Goal: Task Accomplishment & Management: Complete application form

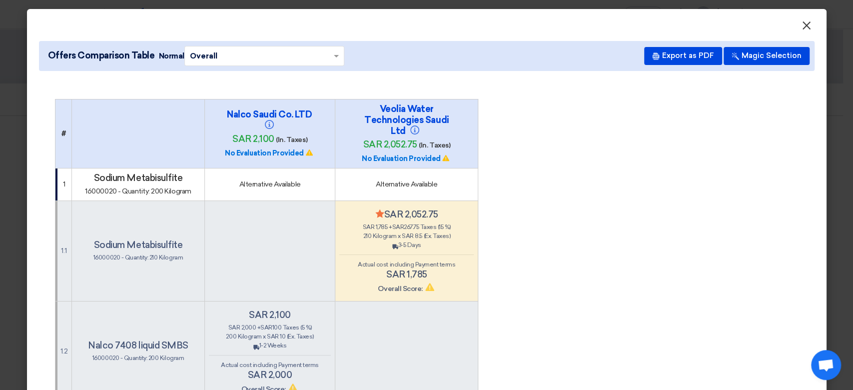
click at [811, 26] on button "×" at bounding box center [807, 26] width 26 height 20
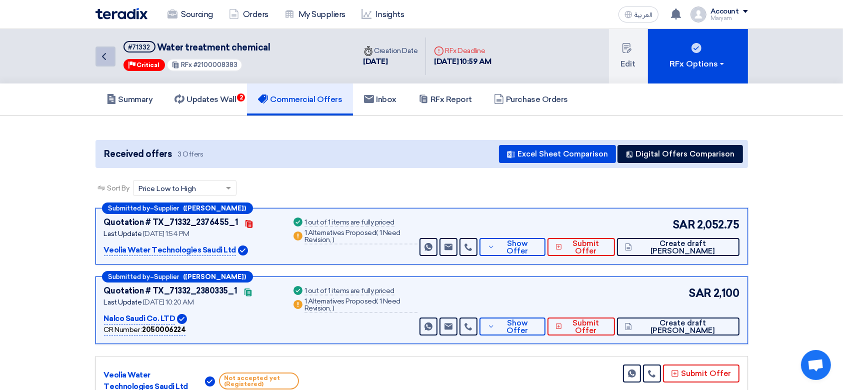
click at [109, 55] on icon "Back" at bounding box center [104, 56] width 12 height 12
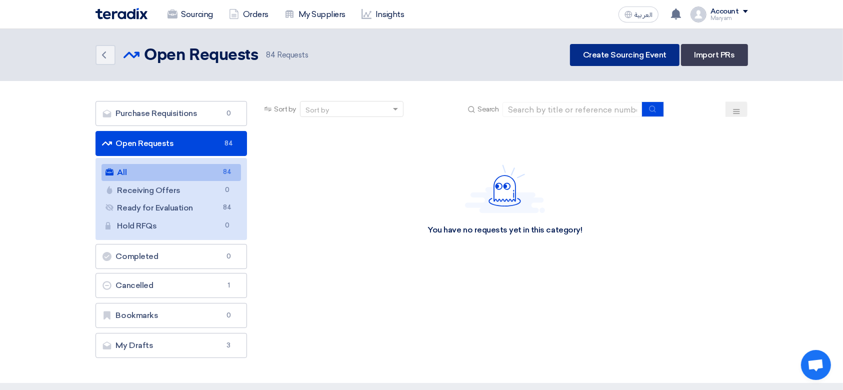
click at [632, 45] on link "Create Sourcing Event" at bounding box center [624, 55] width 109 height 22
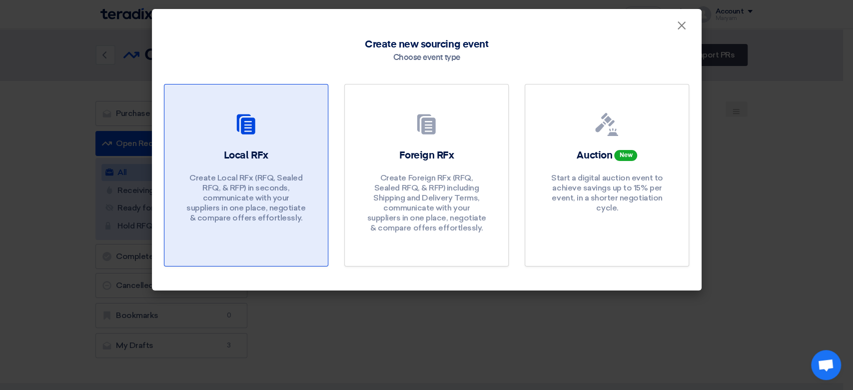
click at [240, 149] on h2 "Local RFx" at bounding box center [246, 155] width 44 height 14
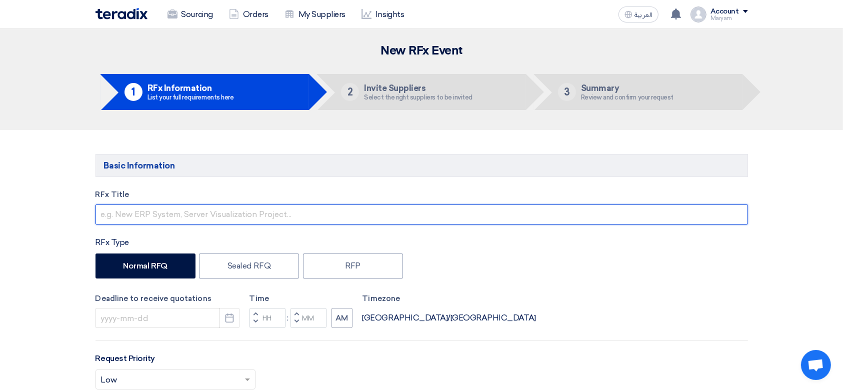
click at [197, 215] on input "text" at bounding box center [421, 214] width 652 height 20
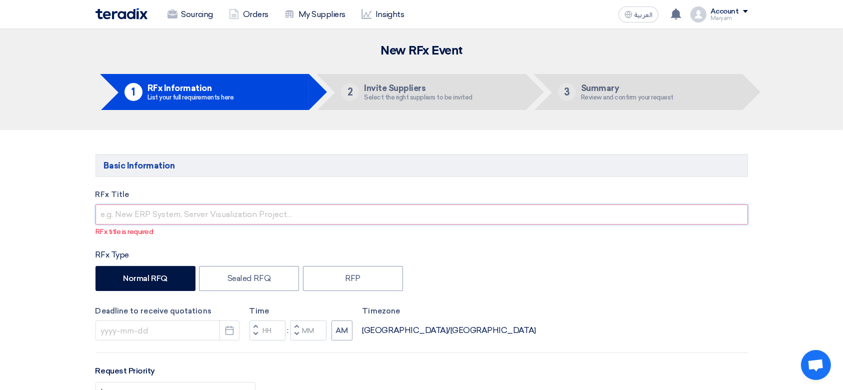
paste input "Process chemicals"
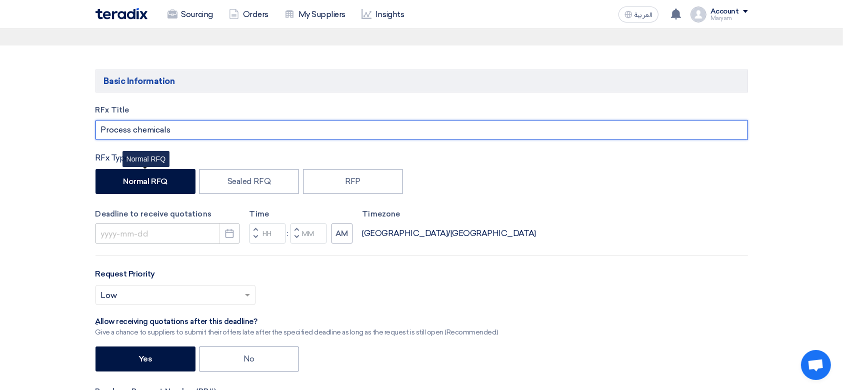
scroll to position [133, 0]
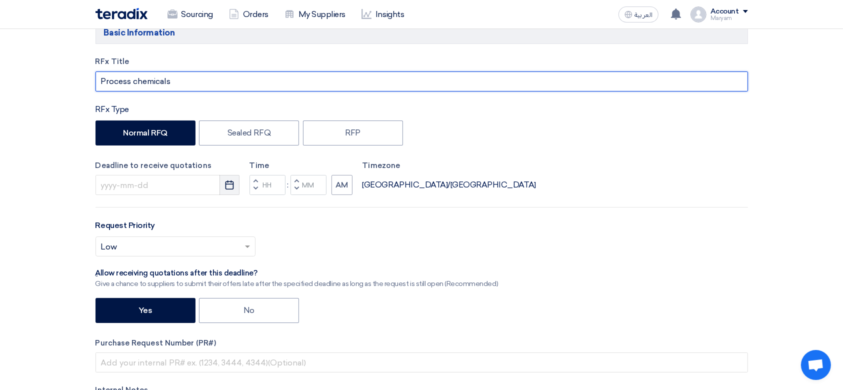
type input "Process chemicals"
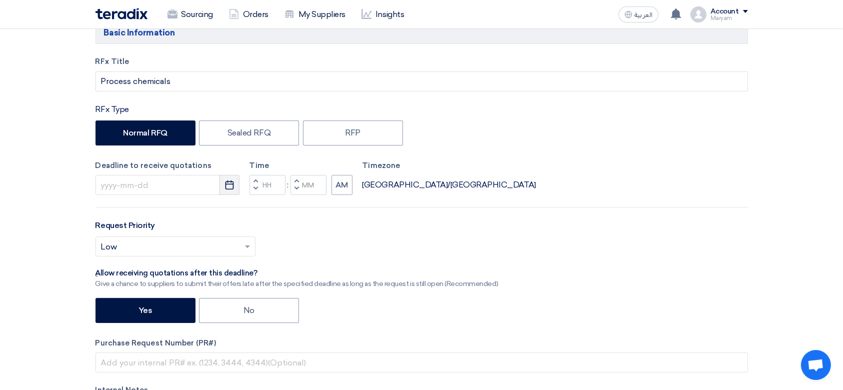
click at [231, 185] on icon "Pick a date" at bounding box center [229, 185] width 10 height 10
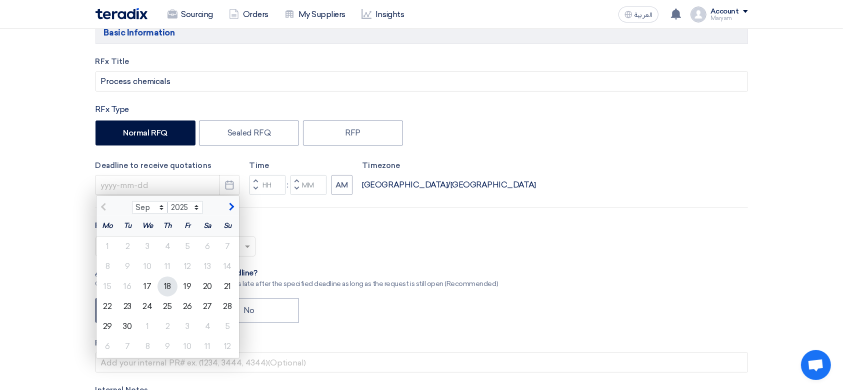
click at [164, 286] on div "18" at bounding box center [167, 286] width 20 height 20
type input "[DATE]"
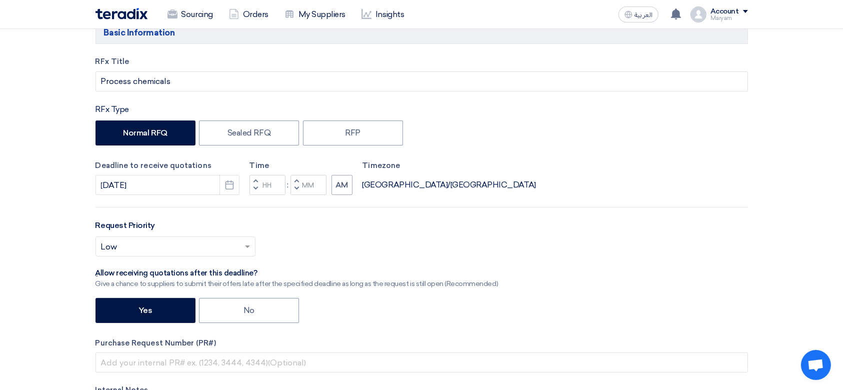
click at [258, 186] on button "Decrement hours" at bounding box center [255, 189] width 12 height 12
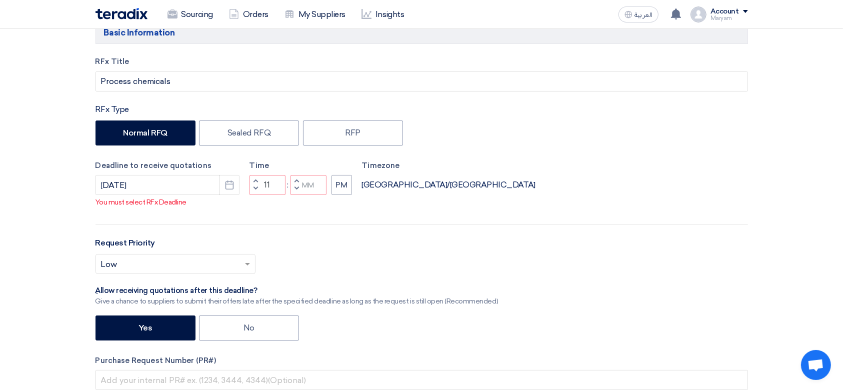
click at [295, 187] on span "button" at bounding box center [295, 188] width 3 height 6
type input "10"
type input "59"
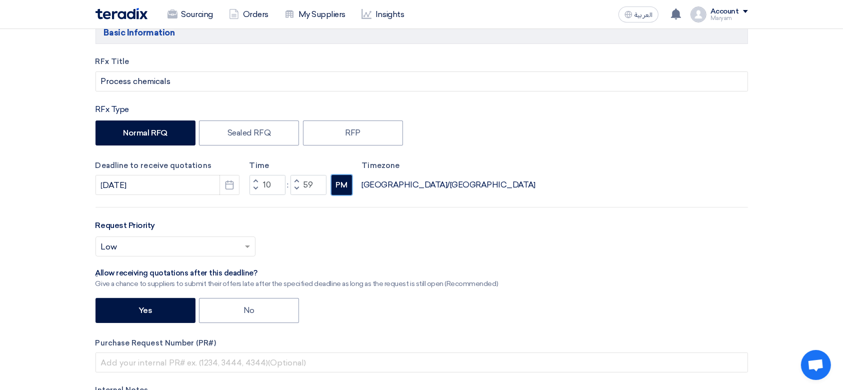
click at [336, 186] on button "PM" at bounding box center [341, 185] width 20 height 20
click at [295, 178] on span "button" at bounding box center [295, 181] width 3 height 6
type input "11"
type input "00"
click at [149, 251] on input "text" at bounding box center [170, 247] width 139 height 16
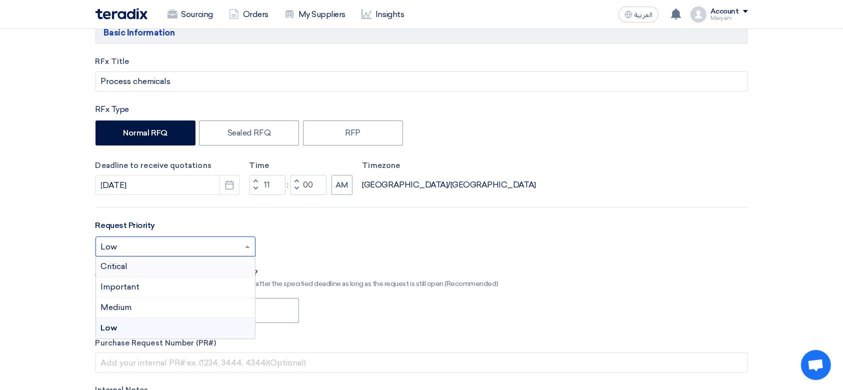
click at [153, 262] on div "Critical" at bounding box center [175, 266] width 159 height 20
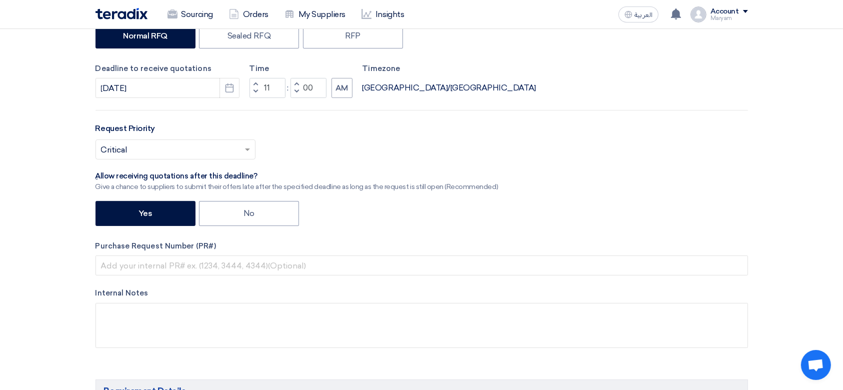
scroll to position [333, 0]
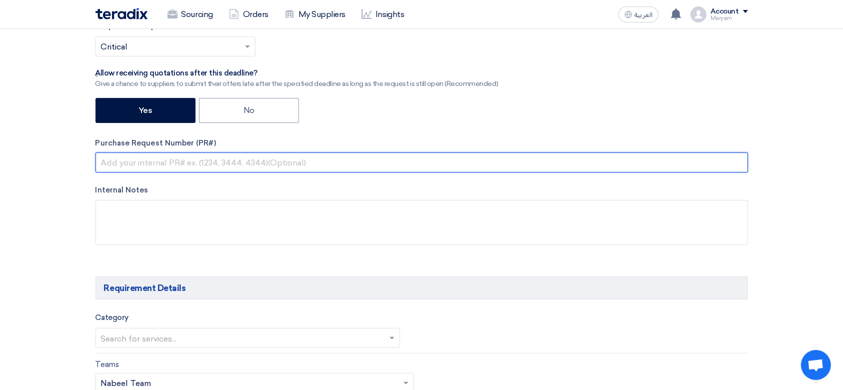
click at [153, 164] on input "text" at bounding box center [421, 162] width 652 height 20
paste input "2100008399"
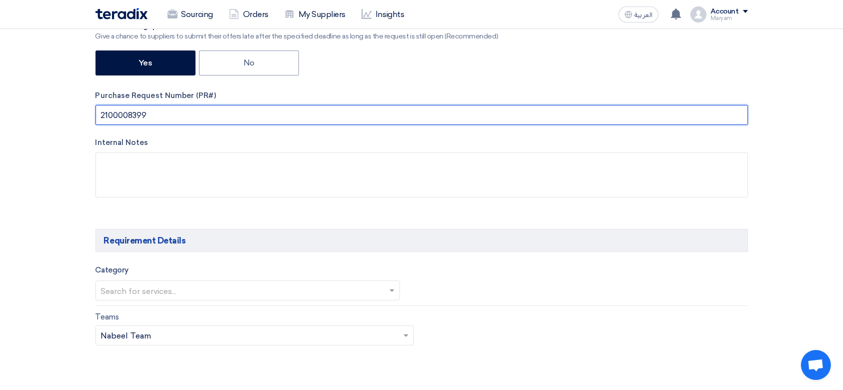
scroll to position [533, 0]
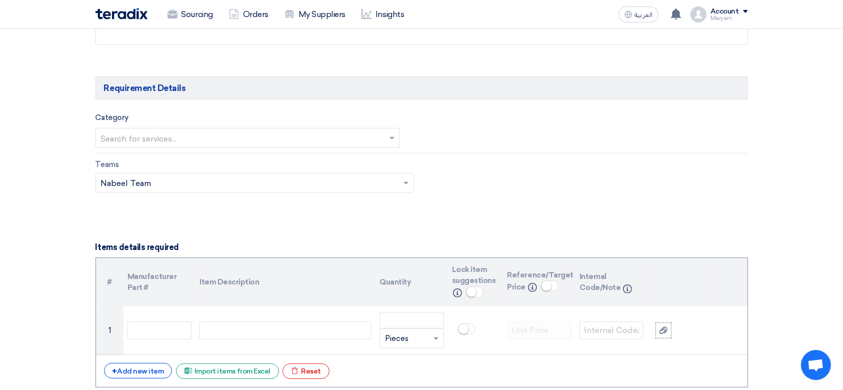
type input "2100008399"
drag, startPoint x: 208, startPoint y: 122, endPoint x: 200, endPoint y: 136, distance: 16.6
click at [204, 130] on div "Category Search for services..." at bounding box center [247, 129] width 305 height 37
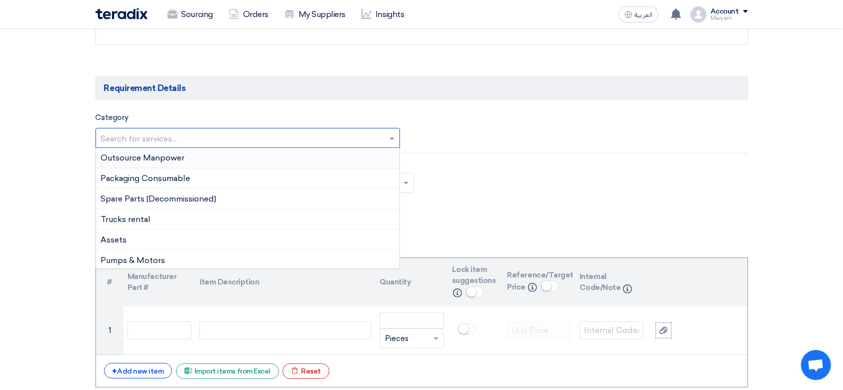
click at [199, 138] on input "text" at bounding box center [243, 139] width 284 height 16
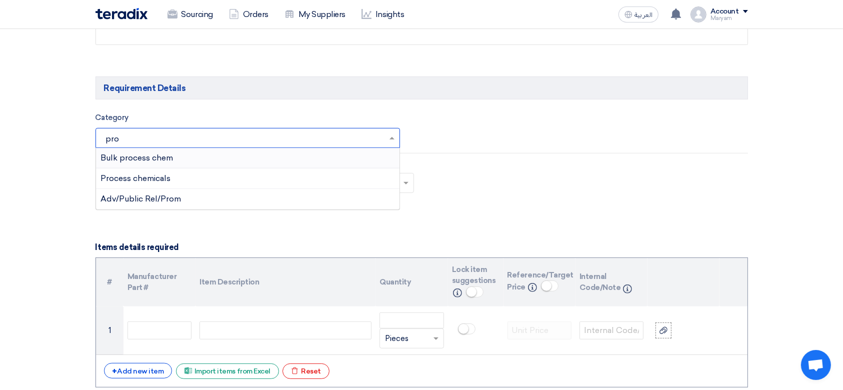
type input "proc"
click at [128, 179] on span "Process chemicals" at bounding box center [136, 177] width 70 height 9
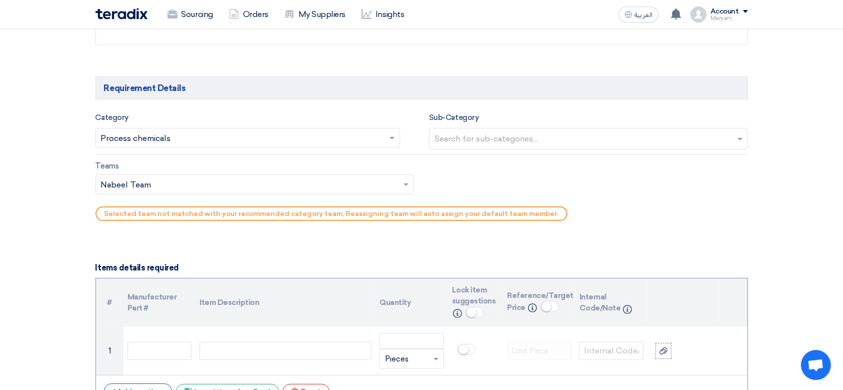
scroll to position [600, 0]
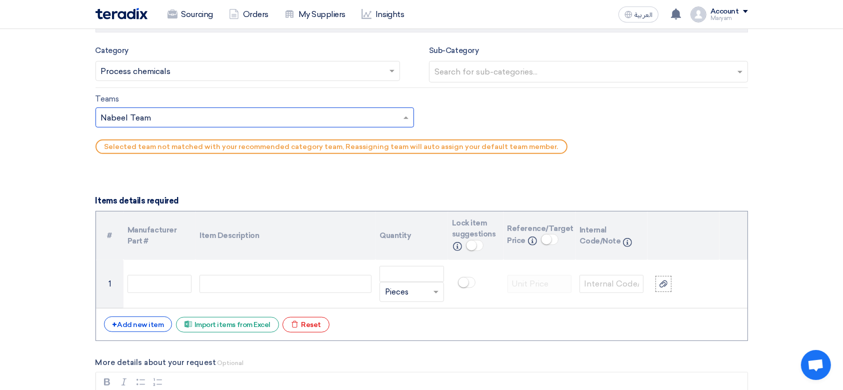
click at [188, 120] on input "text" at bounding box center [250, 118] width 298 height 16
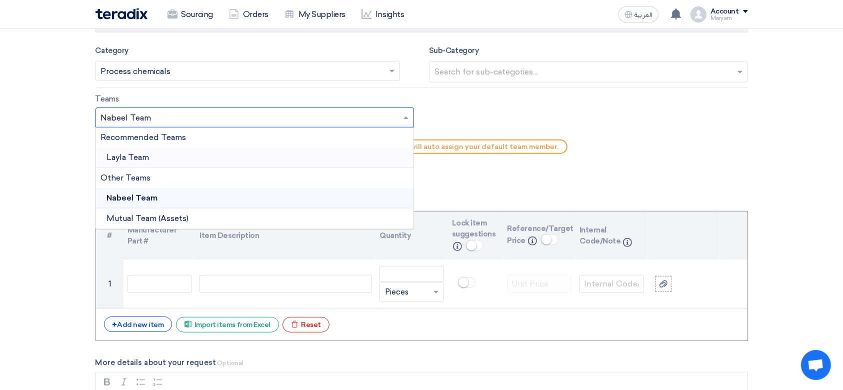
click at [151, 148] on div "Layla Team" at bounding box center [255, 157] width 318 height 20
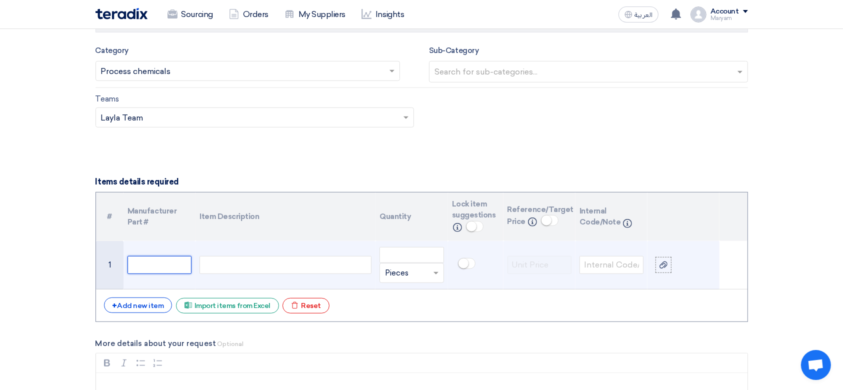
click at [156, 265] on input "text" at bounding box center [159, 265] width 64 height 18
paste input "16000010"
type input "16000010"
click at [263, 268] on div at bounding box center [285, 265] width 172 height 18
paste div
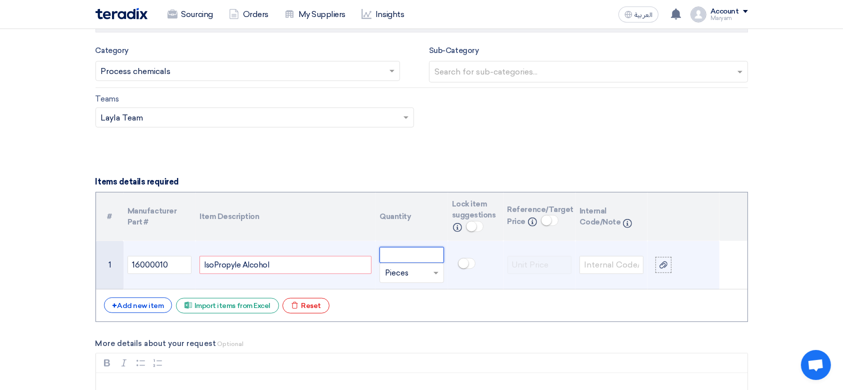
click at [406, 258] on input "number" at bounding box center [411, 255] width 64 height 16
paste input "480"
type input "480"
click at [417, 272] on input "text" at bounding box center [405, 273] width 41 height 16
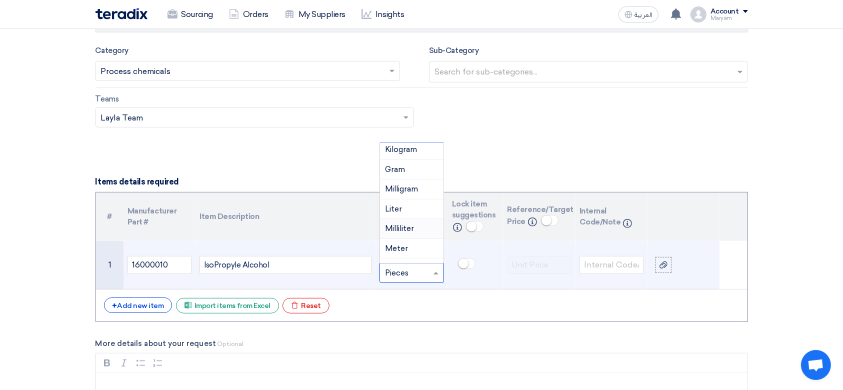
scroll to position [133, 0]
click at [408, 213] on span "Kilogram" at bounding box center [401, 216] width 32 height 9
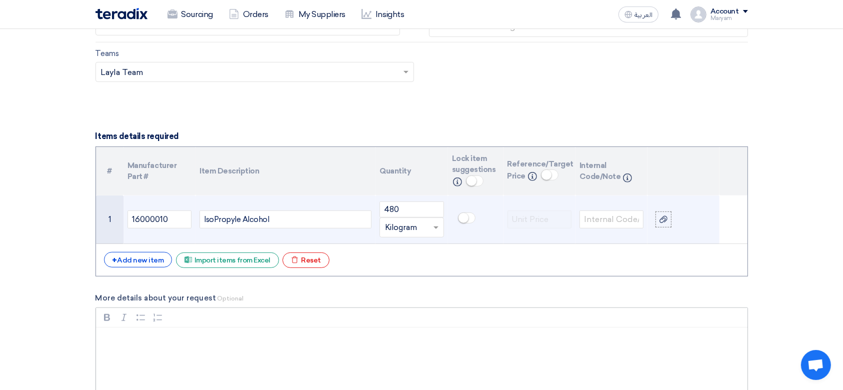
scroll to position [666, 0]
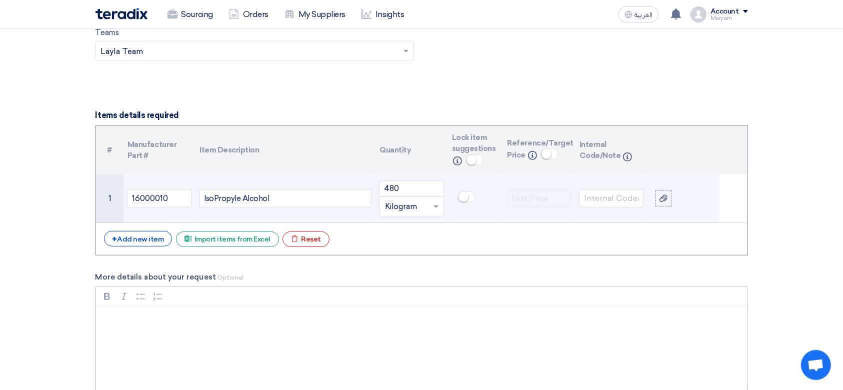
click at [184, 308] on div "Rich Text Editor, main" at bounding box center [421, 346] width 651 height 80
click at [214, 321] on p "Dear Suppliers," at bounding box center [425, 319] width 634 height 12
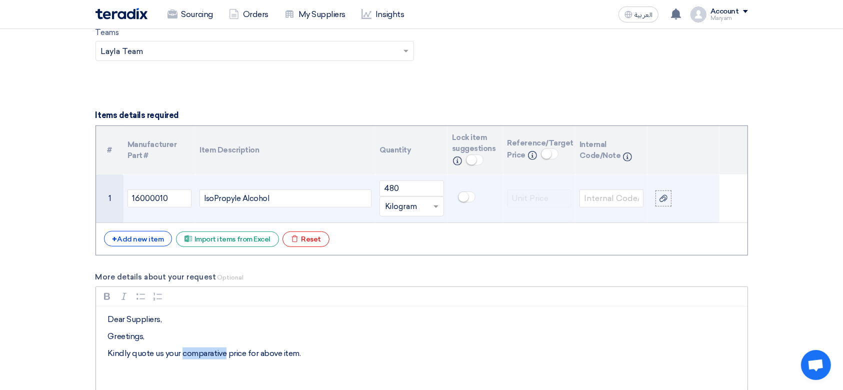
drag, startPoint x: 226, startPoint y: 354, endPoint x: 181, endPoint y: 354, distance: 44.5
click at [181, 354] on p "Kindly quote us your comparative price for above item." at bounding box center [425, 353] width 634 height 12
click at [801, 155] on section "Basic Information RFx Title Process chemicals RFx Type Normal RFQ Sealed RFQ RF…" at bounding box center [421, 321] width 843 height 1714
click at [209, 358] on p "Kindly quote us your comparative price for above item." at bounding box center [425, 353] width 634 height 12
click at [132, 379] on div "Dear Suppliers, Greetings, Kindly quote us your competitive price for above ite…" at bounding box center [421, 346] width 651 height 80
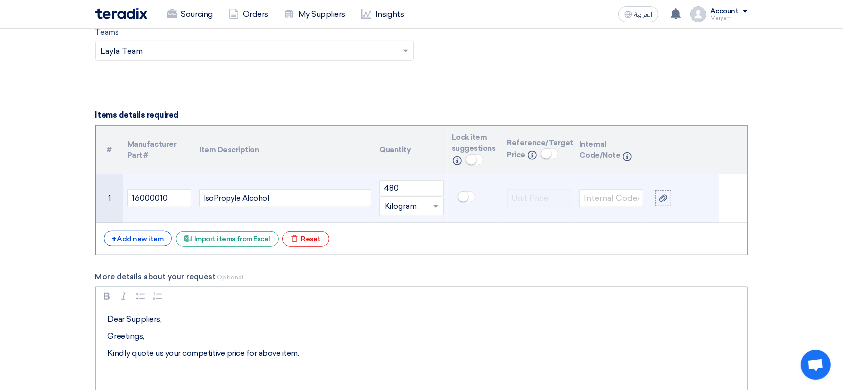
click at [312, 354] on p "Kindly quote us your competitive price for above item." at bounding box center [425, 353] width 634 height 12
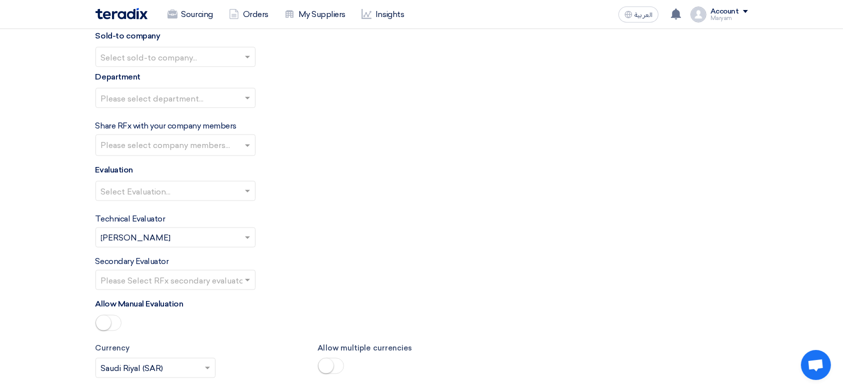
scroll to position [939, 0]
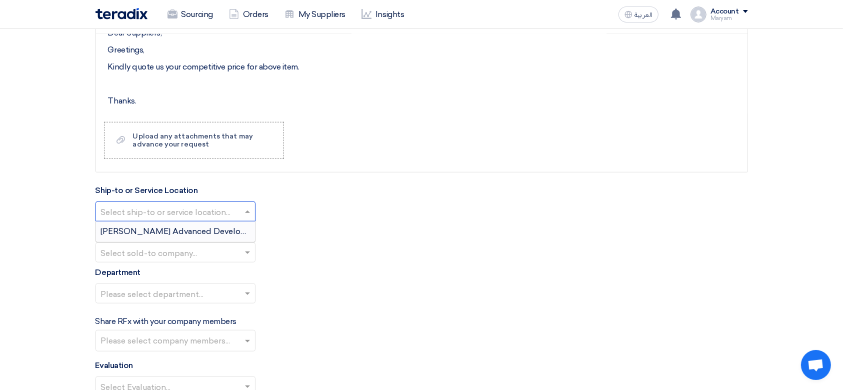
click at [180, 207] on input "text" at bounding box center [170, 212] width 139 height 16
click at [178, 230] on span "[PERSON_NAME] Advanced Development Company" at bounding box center [203, 230] width 204 height 9
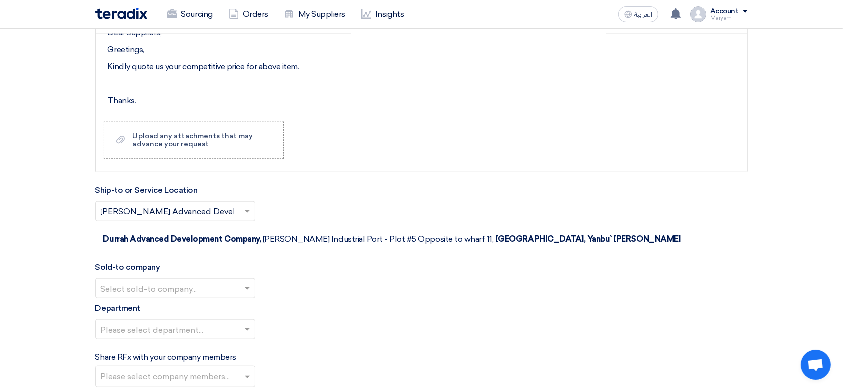
click at [144, 281] on input "text" at bounding box center [170, 289] width 139 height 16
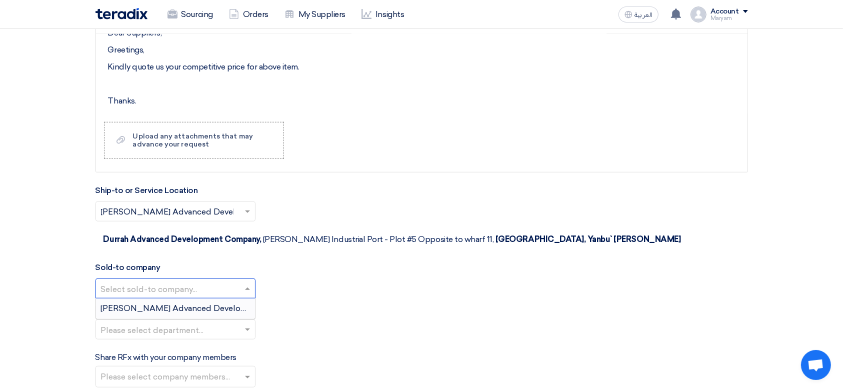
click at [150, 303] on span "[PERSON_NAME] Advanced Development Company" at bounding box center [203, 307] width 204 height 9
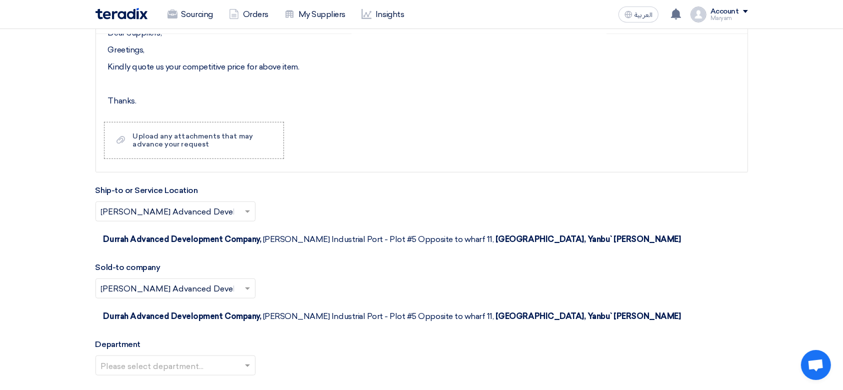
click at [140, 358] on input "text" at bounding box center [170, 366] width 139 height 16
click at [135, 375] on div "Default team" at bounding box center [175, 385] width 159 height 20
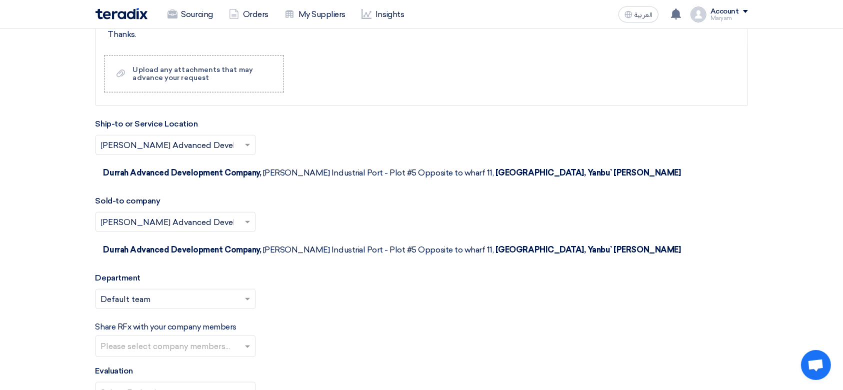
click at [146, 339] on input "text" at bounding box center [176, 347] width 151 height 16
click at [333, 268] on form "Basic Information RFx Title Process chemicals RFx Type Normal RFQ Sealed RFQ RF…" at bounding box center [421, 20] width 652 height 1742
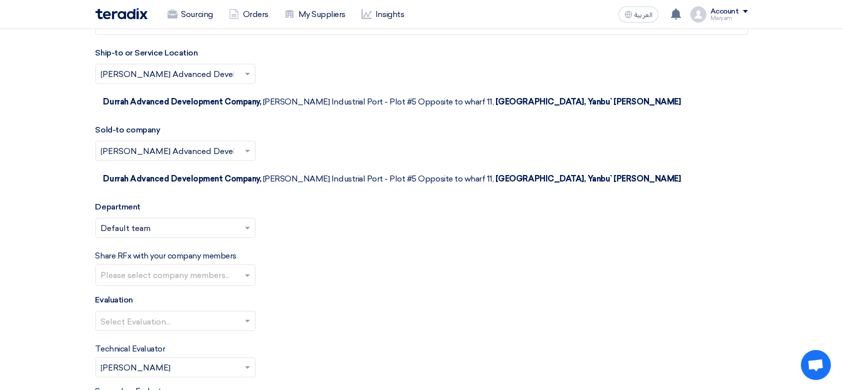
scroll to position [1139, 0]
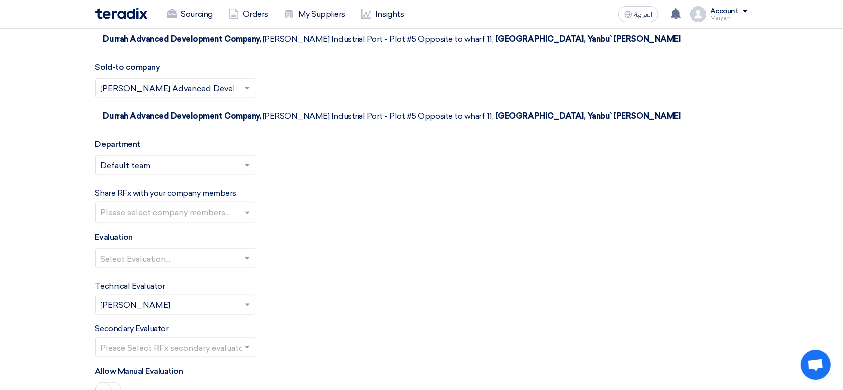
click at [155, 251] on input "text" at bounding box center [170, 259] width 139 height 16
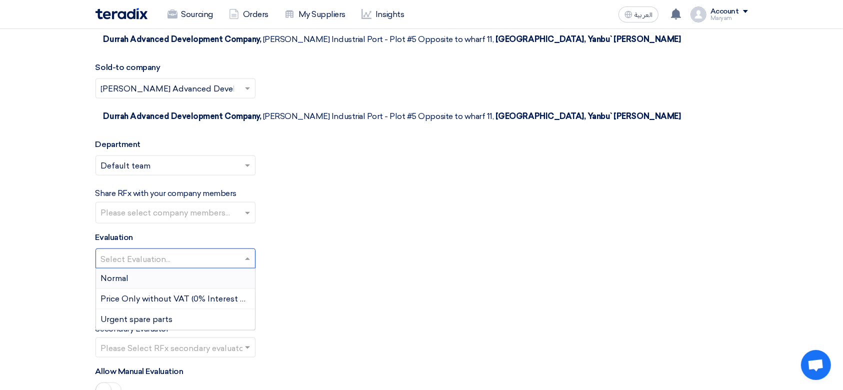
click at [140, 268] on div "Normal" at bounding box center [175, 278] width 159 height 20
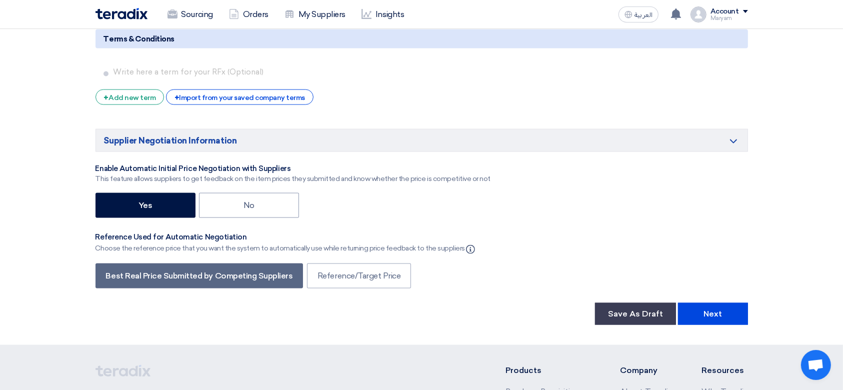
scroll to position [1701, 0]
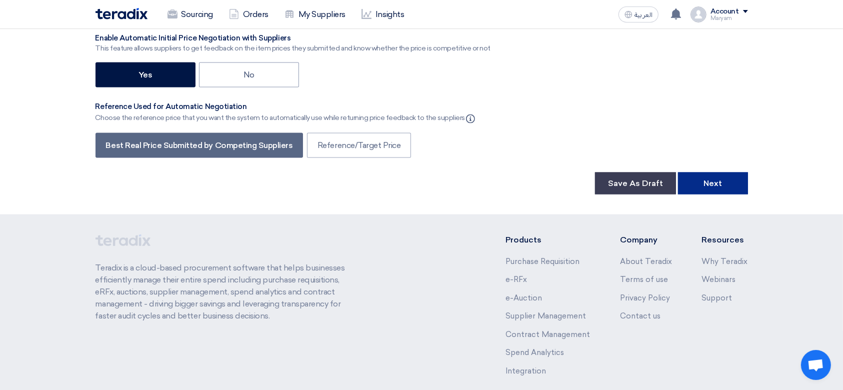
click at [708, 172] on button "Next" at bounding box center [713, 183] width 70 height 22
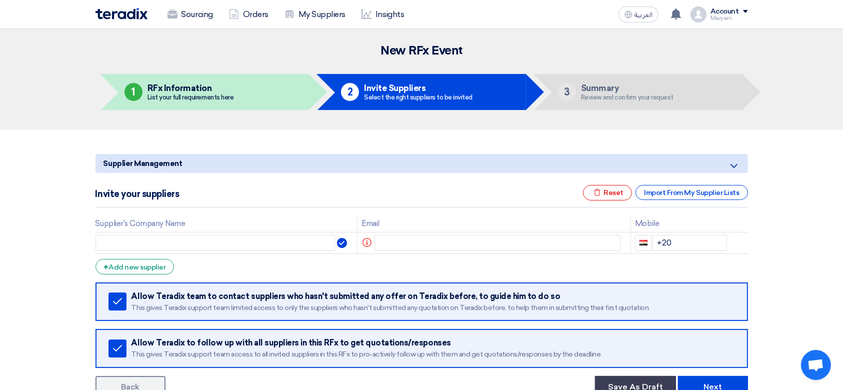
click at [324, 188] on div "Invite your suppliers Excel file Reset Import From My Supplier Lists" at bounding box center [421, 196] width 652 height 22
click at [117, 270] on div "+ Add new supplier" at bounding box center [134, 266] width 79 height 15
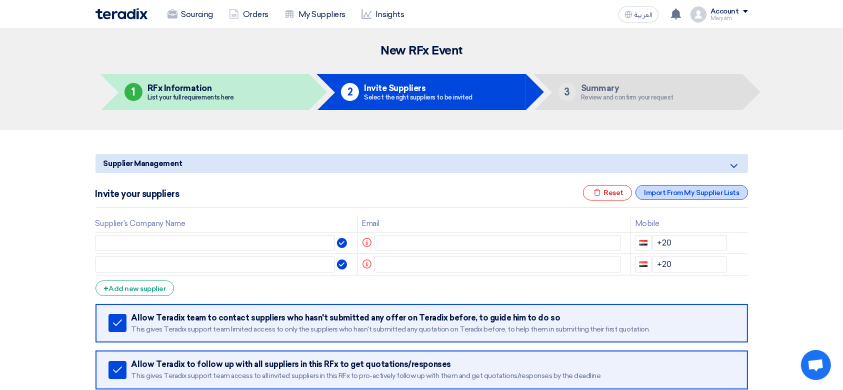
click at [667, 193] on div "Import From My Supplier Lists" at bounding box center [691, 192] width 112 height 15
click at [600, 193] on icon "Excel file" at bounding box center [596, 191] width 7 height 7
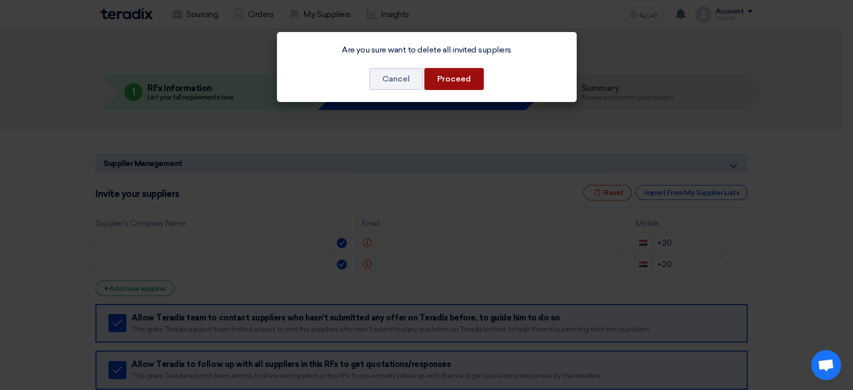
click at [451, 76] on button "Proceed" at bounding box center [453, 79] width 59 height 22
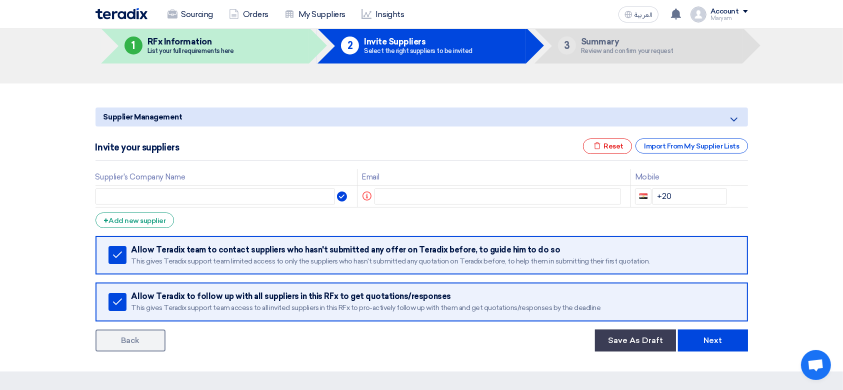
scroll to position [66, 0]
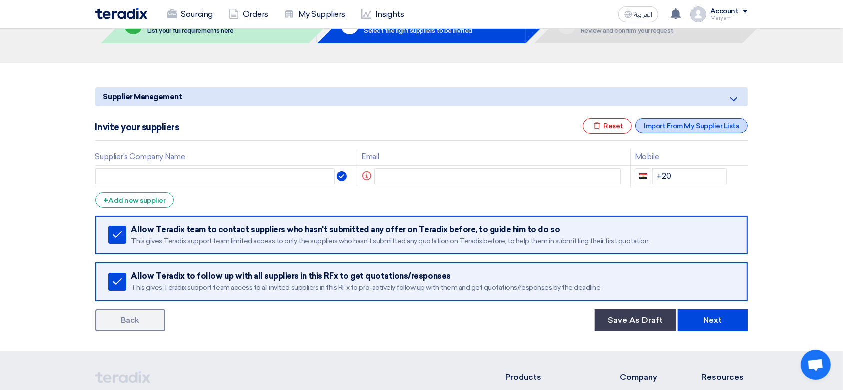
click at [669, 123] on div "Import From My Supplier Lists" at bounding box center [691, 125] width 112 height 15
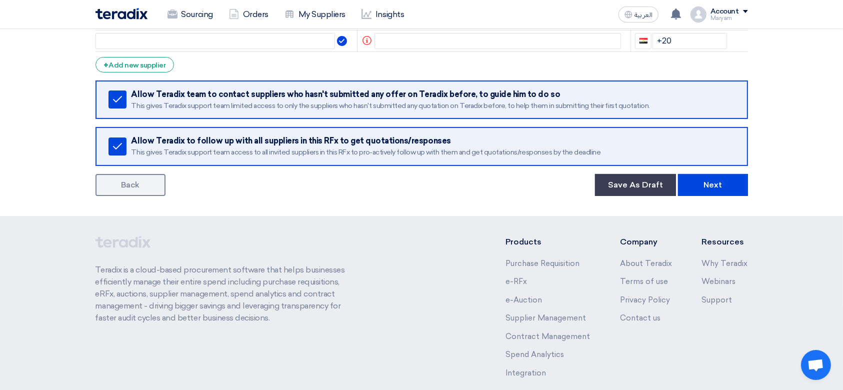
scroll to position [252, 0]
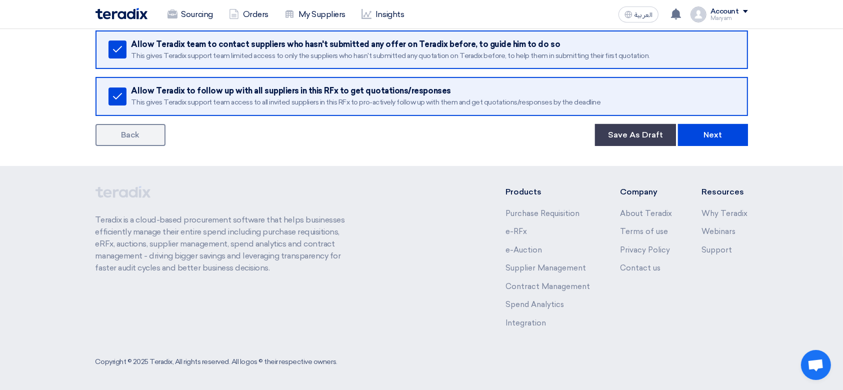
click at [118, 120] on form "Supplier Management Minimize/Maximize Category Invite your suppliers Excel file…" at bounding box center [421, 24] width 652 height 244
click at [118, 134] on link "Back" at bounding box center [130, 135] width 70 height 22
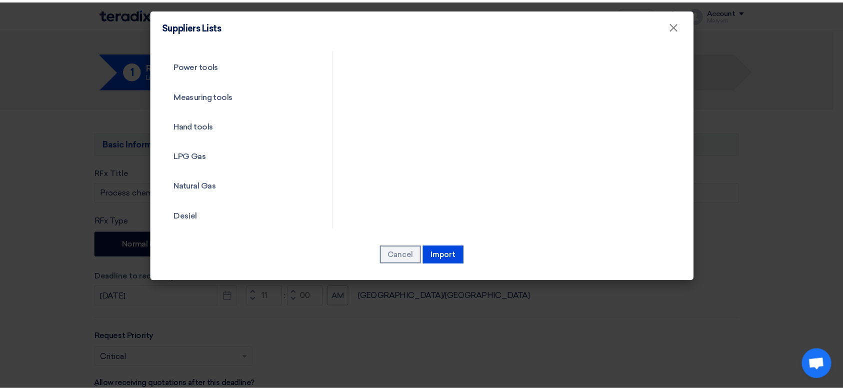
scroll to position [400, 0]
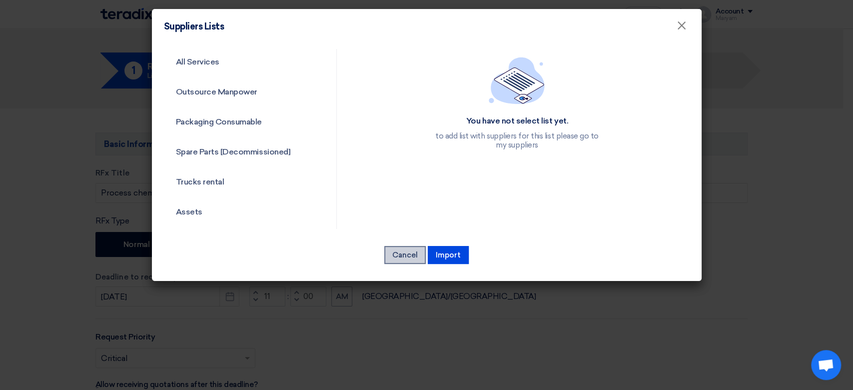
click at [412, 262] on button "Cancel" at bounding box center [404, 255] width 41 height 18
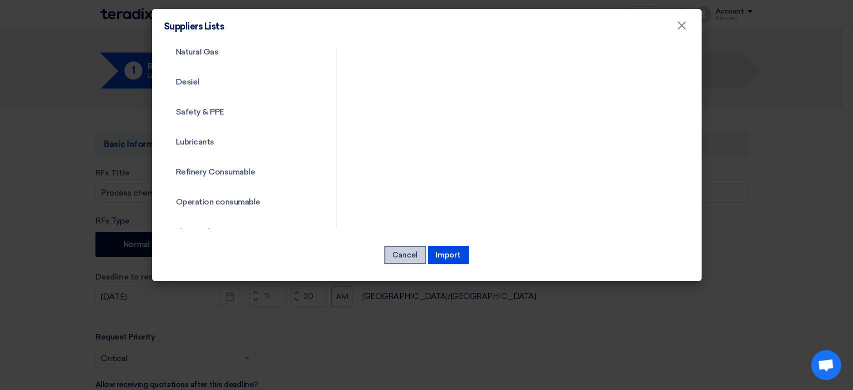
click at [412, 258] on button "Cancel" at bounding box center [404, 255] width 41 height 18
click at [405, 252] on button "Cancel" at bounding box center [404, 255] width 41 height 18
click at [678, 29] on span "×" at bounding box center [682, 28] width 10 height 20
click at [767, 223] on modal-container "Suppliers Lists × All Services Outsource Manpower Packaging Consumable Spare Pa…" at bounding box center [426, 195] width 853 height 390
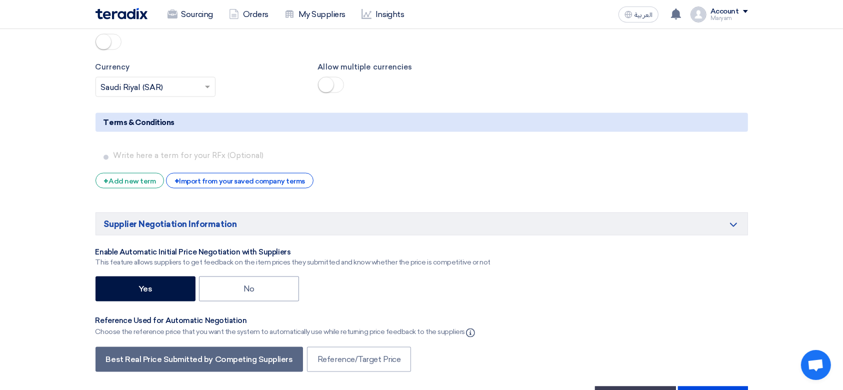
scroll to position [1555, 0]
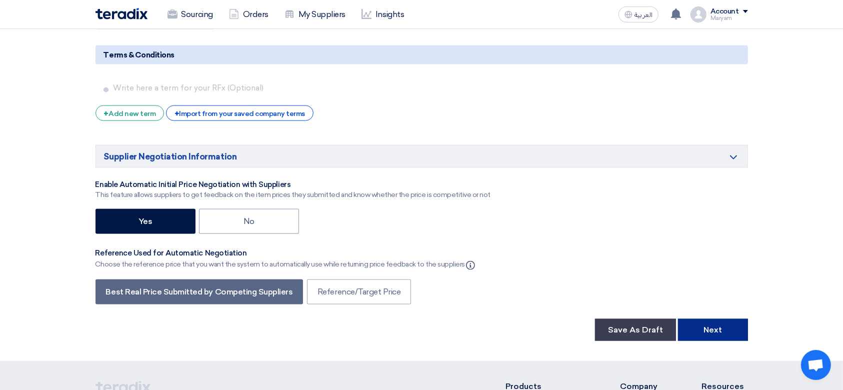
click at [701, 319] on button "Next" at bounding box center [713, 330] width 70 height 22
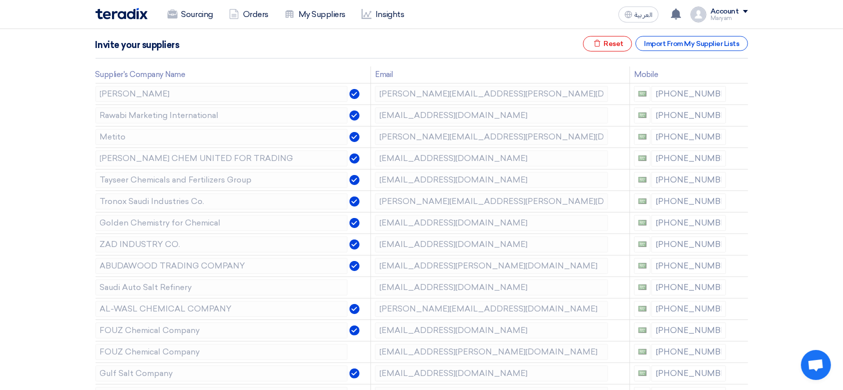
scroll to position [133, 0]
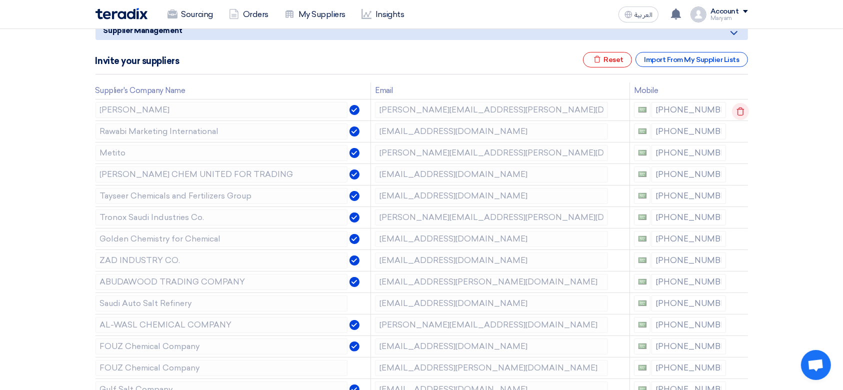
click at [740, 107] on use at bounding box center [739, 111] width 7 height 8
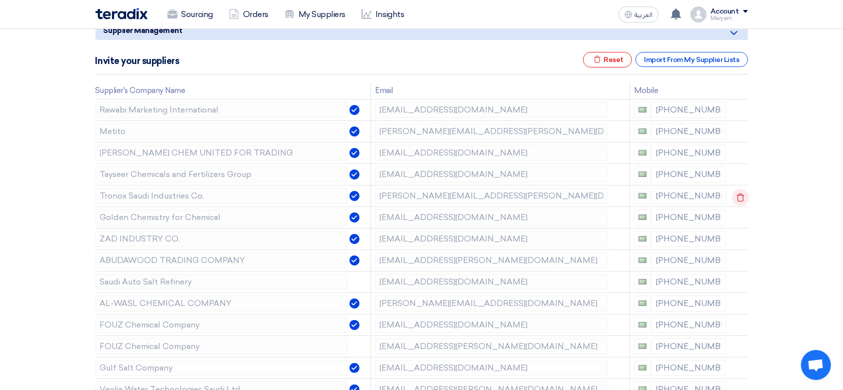
click at [743, 195] on icon at bounding box center [740, 197] width 17 height 17
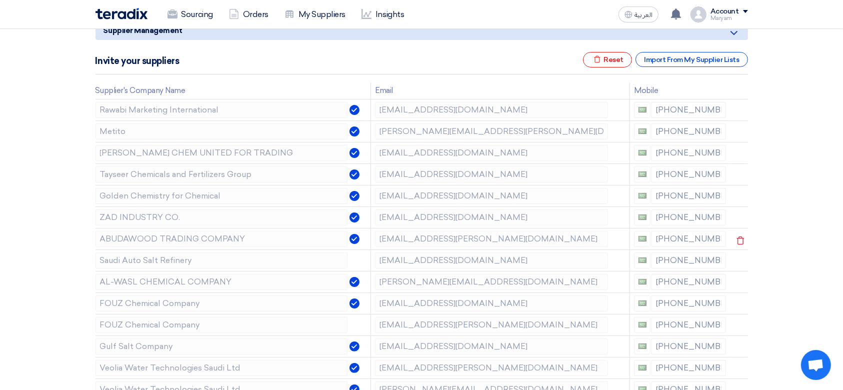
scroll to position [400, 0]
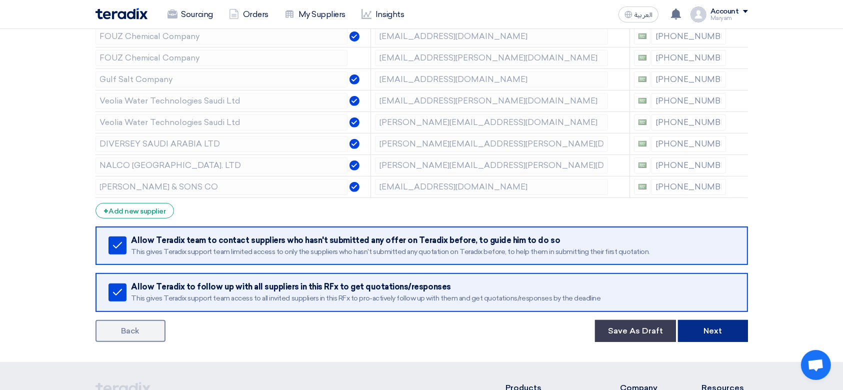
click at [710, 328] on button "Next" at bounding box center [713, 331] width 70 height 22
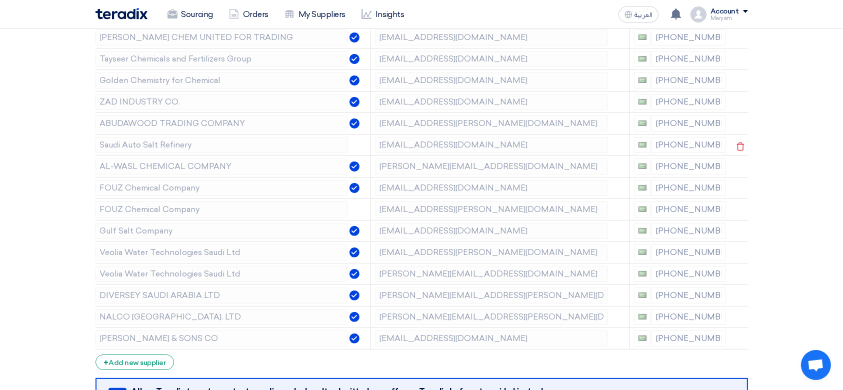
scroll to position [333, 0]
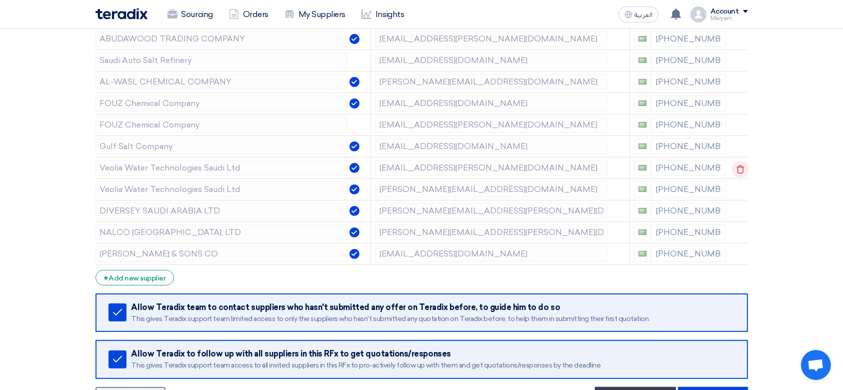
click at [737, 161] on icon at bounding box center [740, 169] width 17 height 17
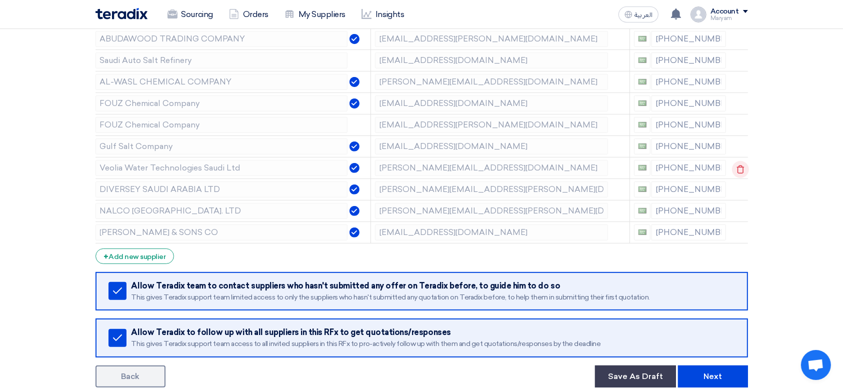
click at [737, 168] on icon at bounding box center [740, 169] width 17 height 17
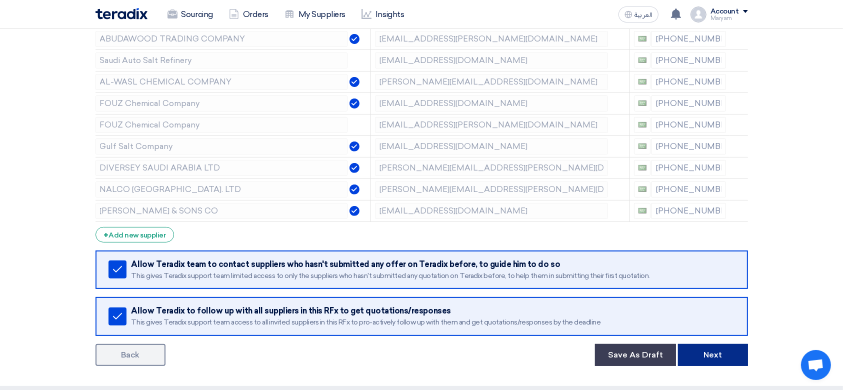
click at [702, 354] on button "Next" at bounding box center [713, 355] width 70 height 22
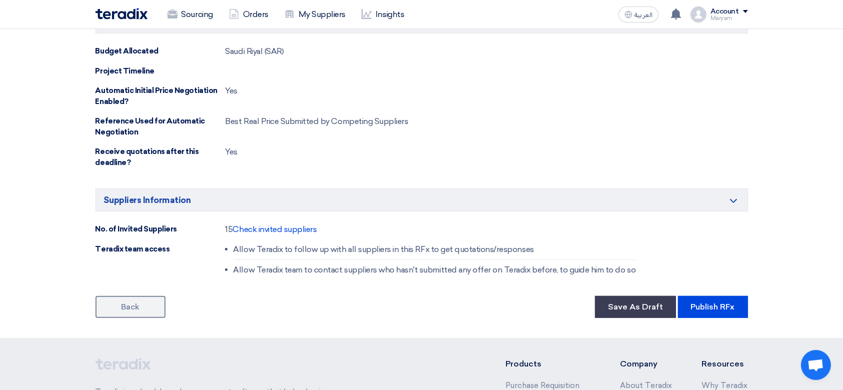
scroll to position [728, 0]
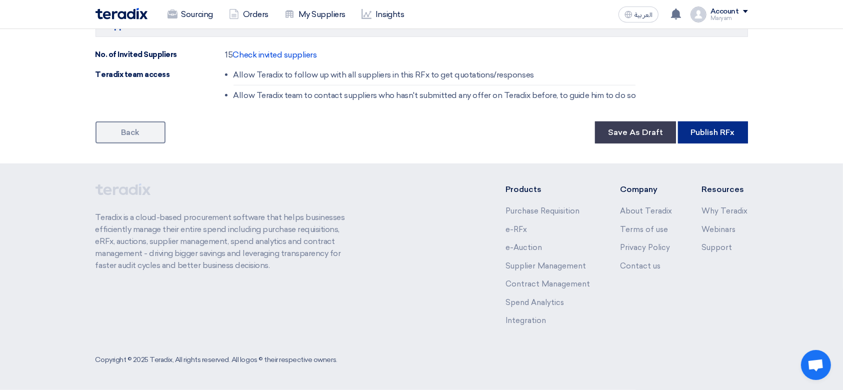
drag, startPoint x: 717, startPoint y: 114, endPoint x: 714, endPoint y: 124, distance: 10.6
click at [714, 124] on button "Publish RFx" at bounding box center [713, 132] width 70 height 22
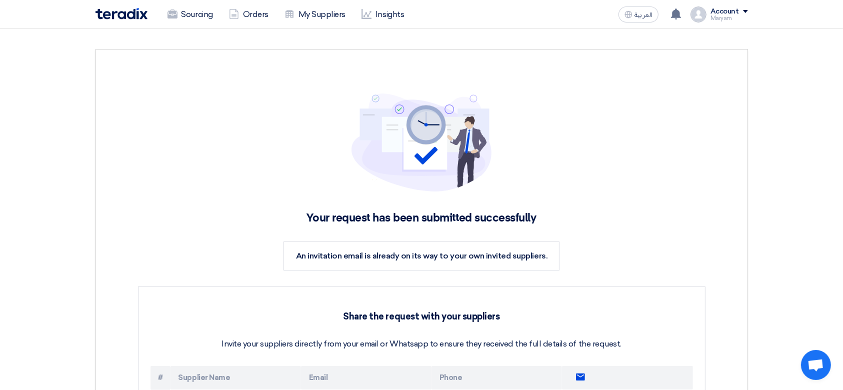
click at [113, 13] on img at bounding box center [121, 13] width 52 height 11
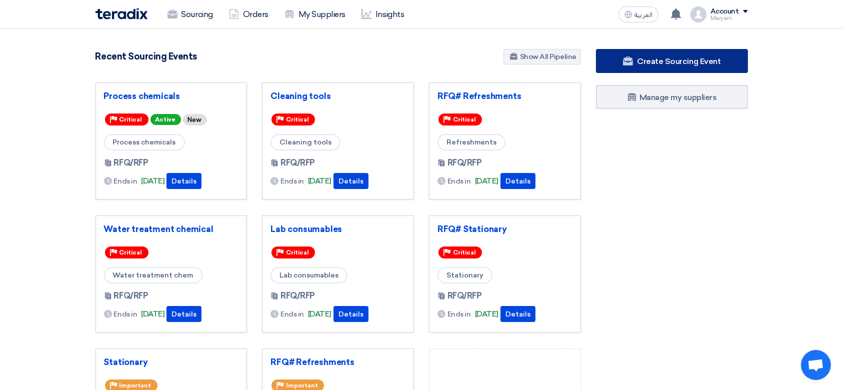
click at [647, 71] on link "Create Sourcing Event" at bounding box center [672, 61] width 152 height 24
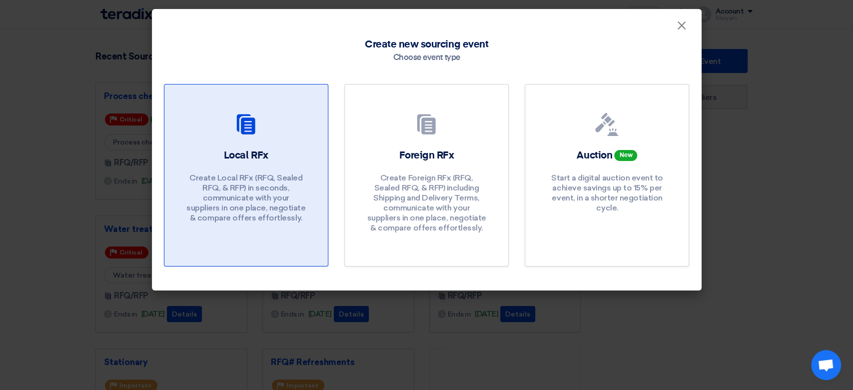
click at [239, 149] on h2 "Local RFx" at bounding box center [246, 155] width 44 height 14
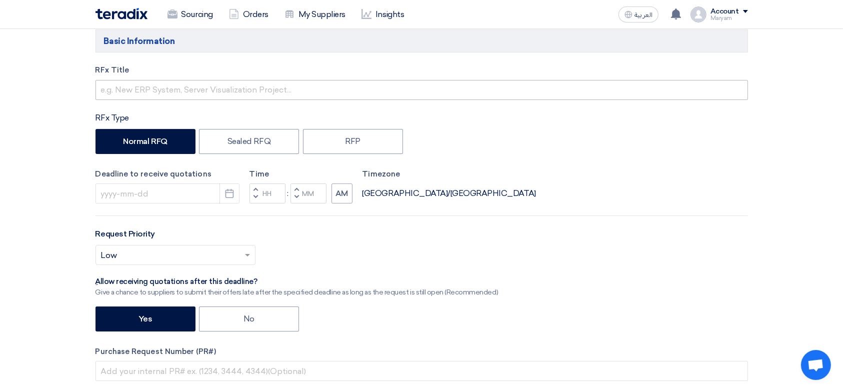
scroll to position [133, 0]
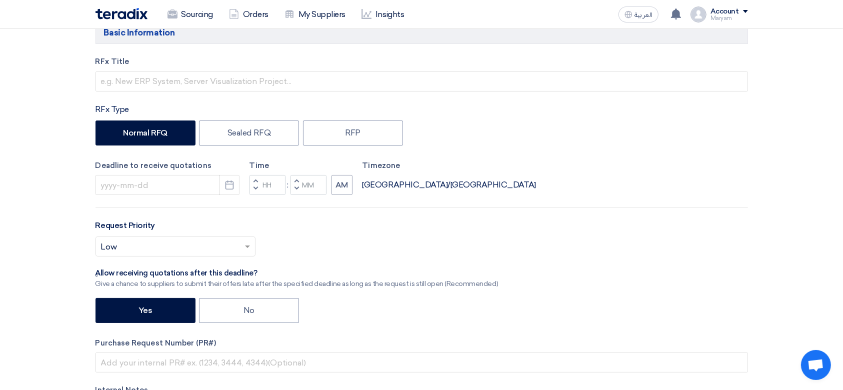
click at [201, 101] on div "RFx Title RFx Type Normal RFQ Sealed RFQ RFP Deadline to receive quotations Pic…" at bounding box center [421, 258] width 667 height 404
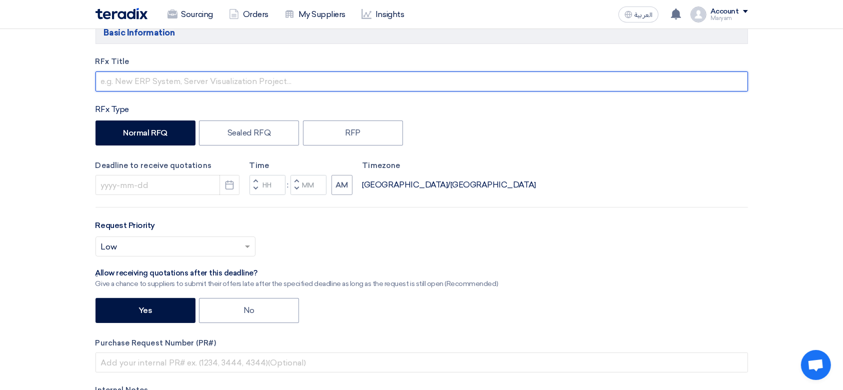
click at [218, 72] on input "text" at bounding box center [421, 81] width 652 height 20
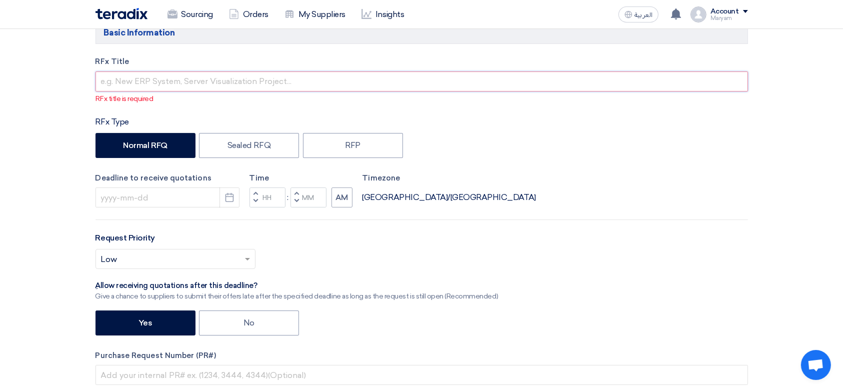
click at [188, 80] on input "text" at bounding box center [421, 81] width 652 height 20
paste input "Refreshments"
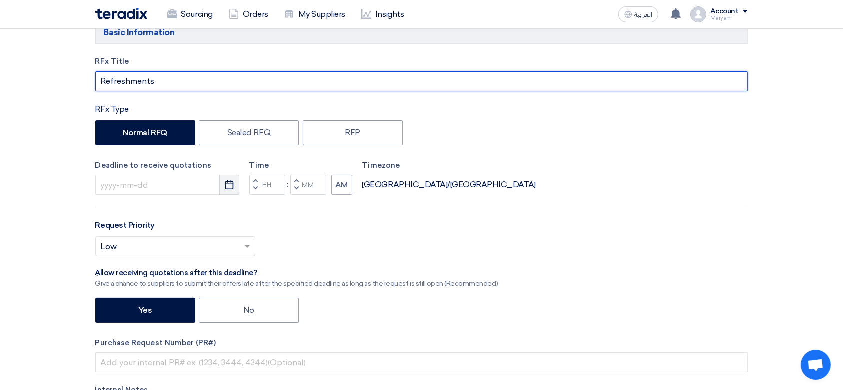
type input "Refreshments"
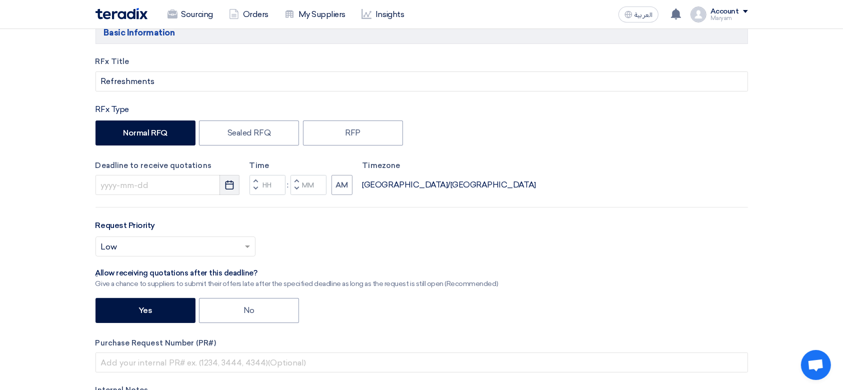
click at [229, 190] on button "Pick a date" at bounding box center [229, 185] width 20 height 20
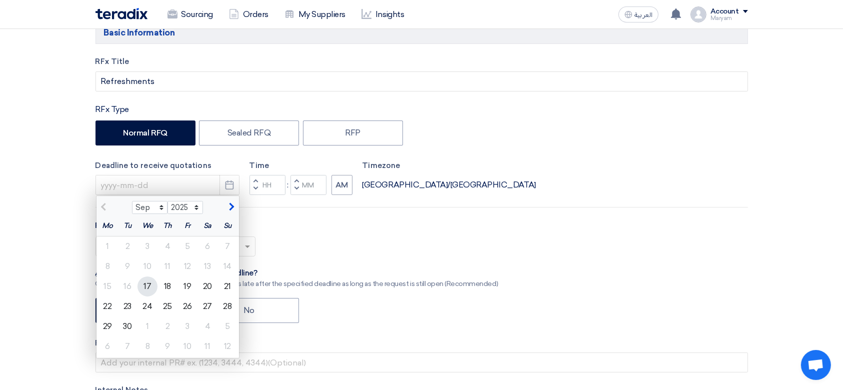
click at [149, 287] on div "17" at bounding box center [147, 286] width 20 height 20
type input "[DATE]"
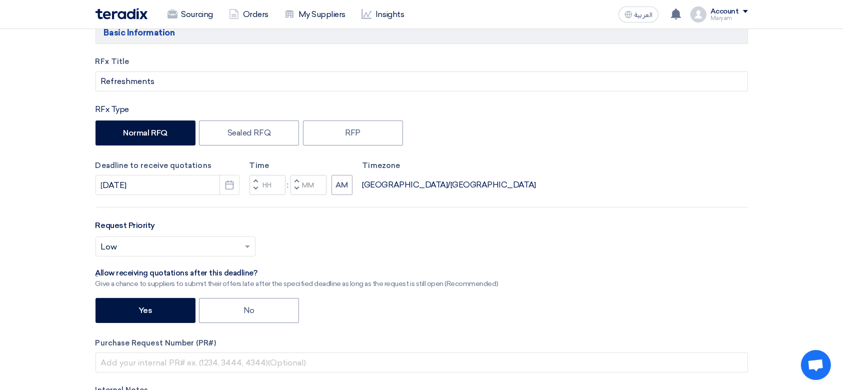
click at [251, 180] on button "Increment hours" at bounding box center [255, 181] width 12 height 12
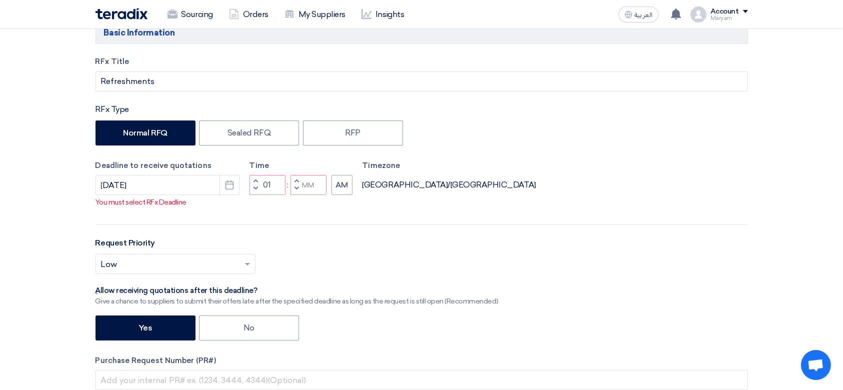
click at [252, 189] on button "Decrement hours" at bounding box center [255, 189] width 12 height 12
click at [252, 179] on button "Increment hours" at bounding box center [255, 181] width 12 height 12
click at [298, 186] on button "Decrement minutes" at bounding box center [296, 189] width 12 height 12
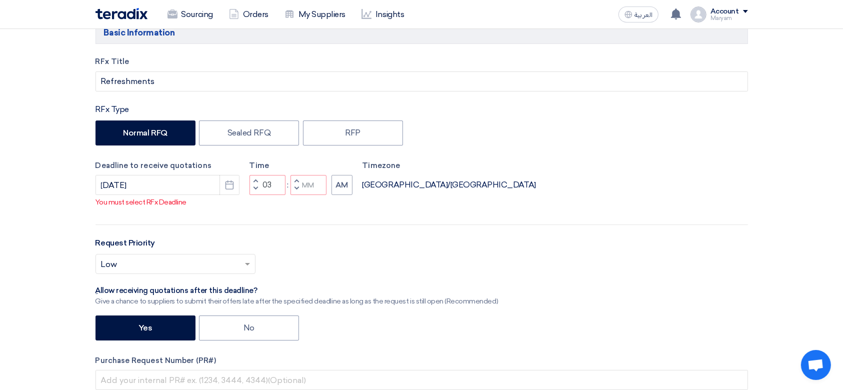
type input "02"
type input "59"
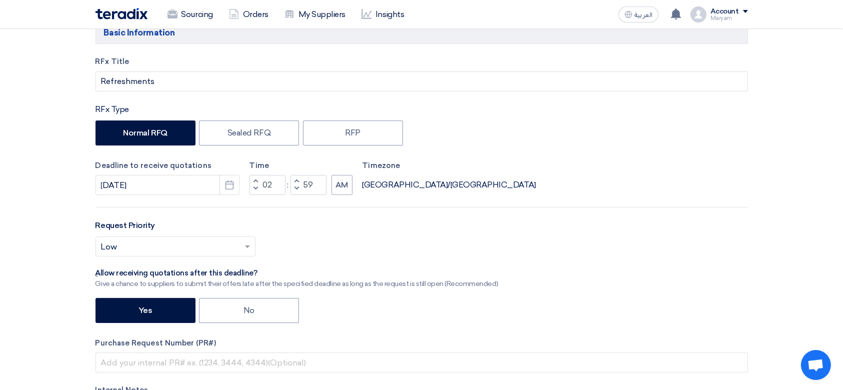
click at [181, 247] on input "text" at bounding box center [170, 247] width 139 height 16
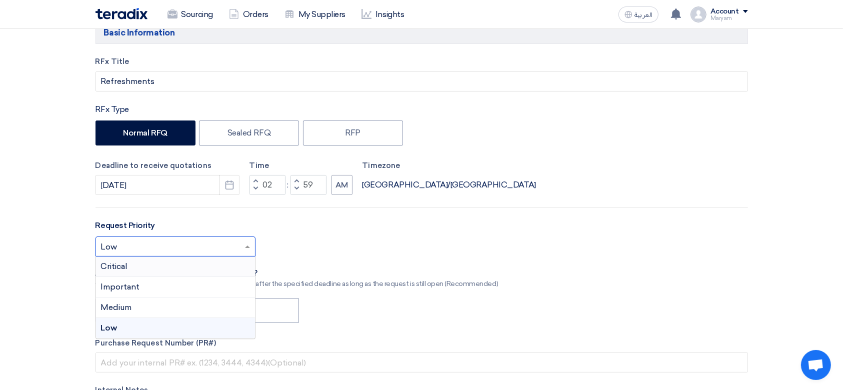
click at [131, 270] on div "Critical" at bounding box center [175, 266] width 159 height 20
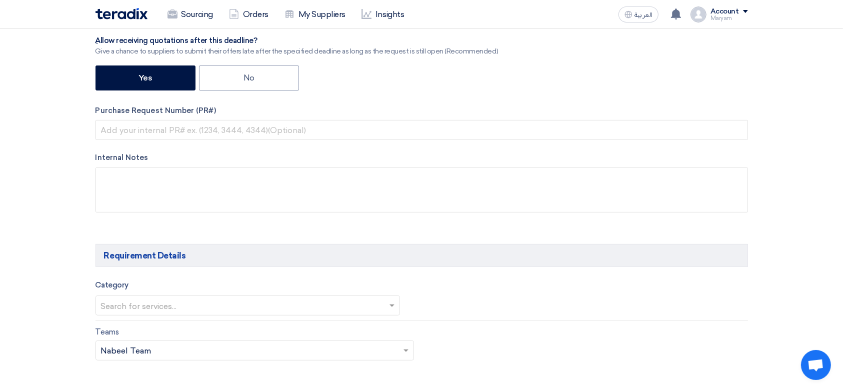
scroll to position [400, 0]
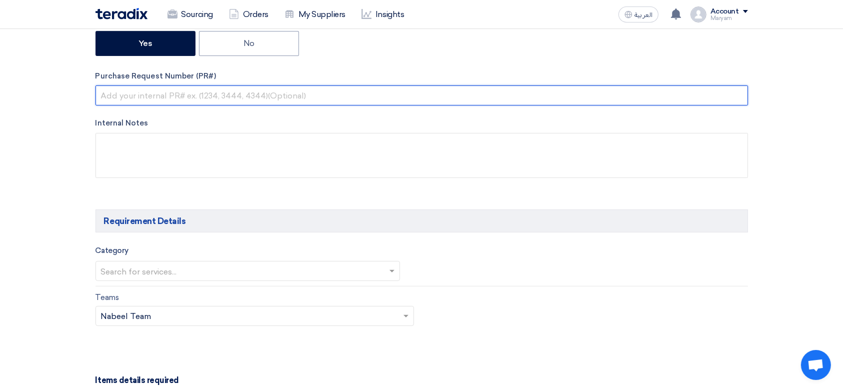
click at [134, 98] on input "text" at bounding box center [421, 95] width 652 height 20
paste input "2100008391"
type input "2100008391"
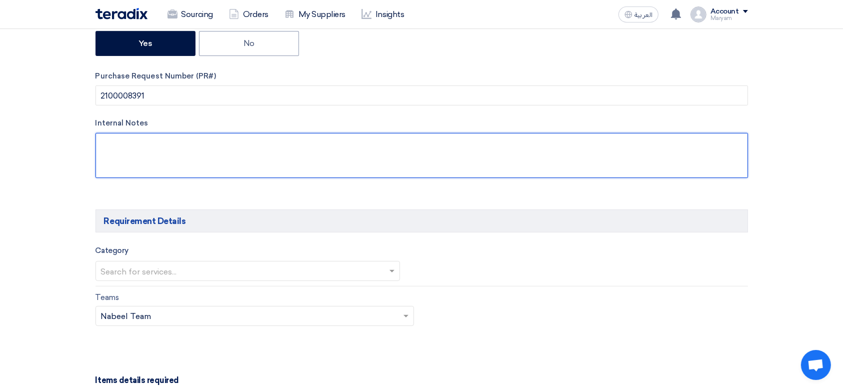
click at [150, 158] on textarea at bounding box center [421, 155] width 652 height 45
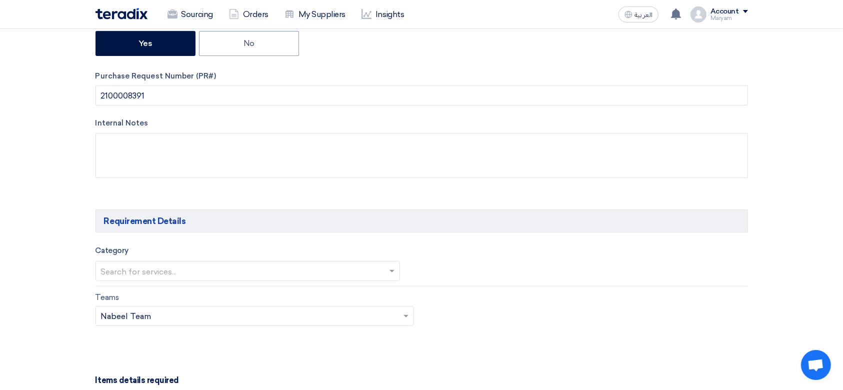
click at [128, 268] on input "text" at bounding box center [243, 272] width 284 height 16
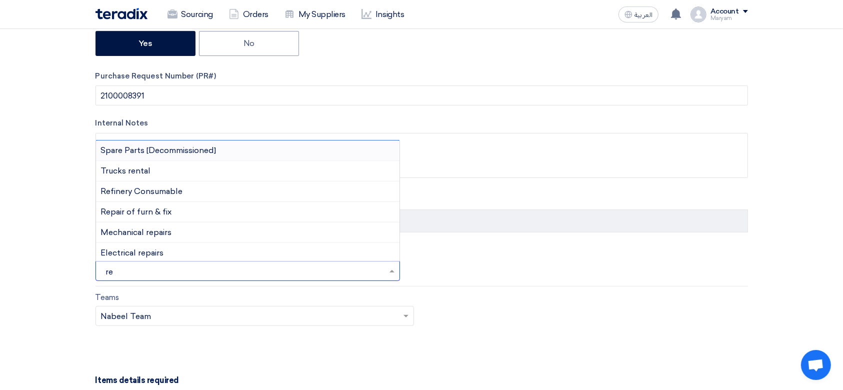
type input "ref"
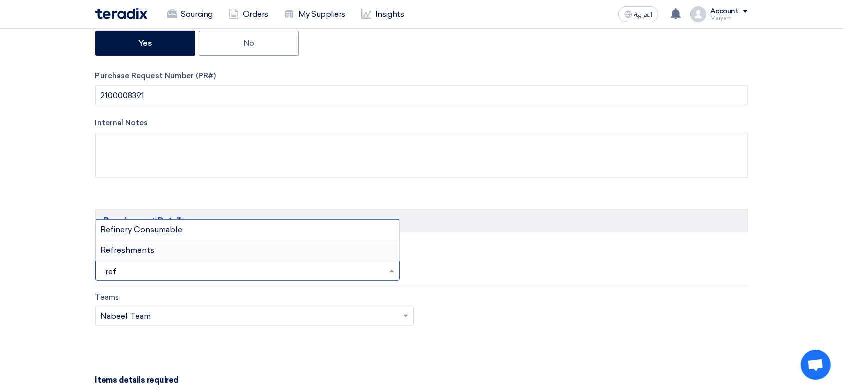
click at [183, 251] on div "Refreshments" at bounding box center [248, 250] width 304 height 20
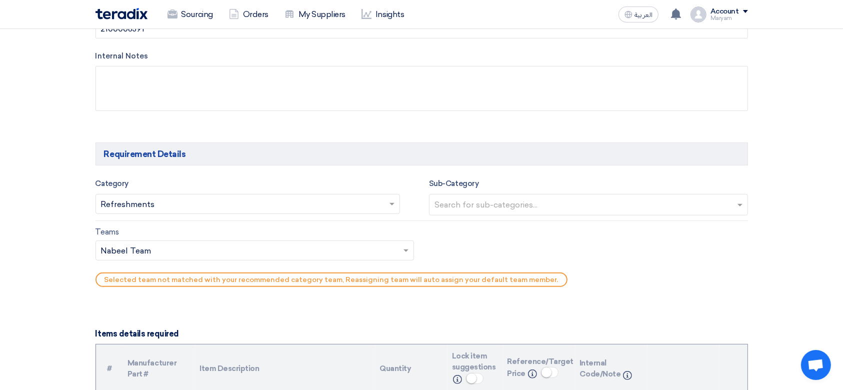
scroll to position [533, 0]
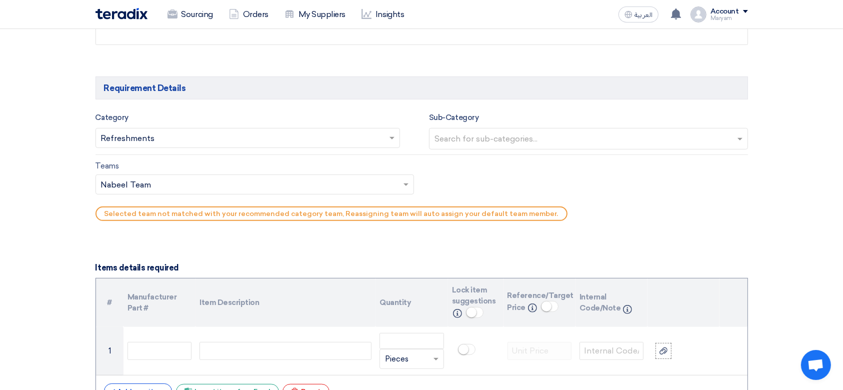
click at [189, 184] on input "text" at bounding box center [250, 185] width 298 height 16
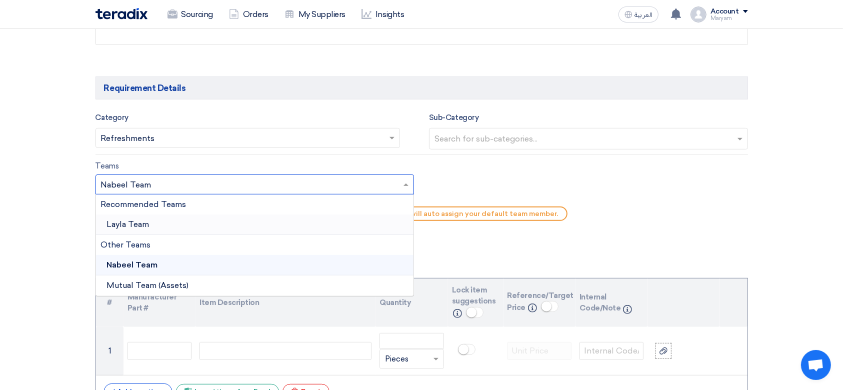
click at [147, 224] on span "Layla Team" at bounding box center [128, 223] width 42 height 9
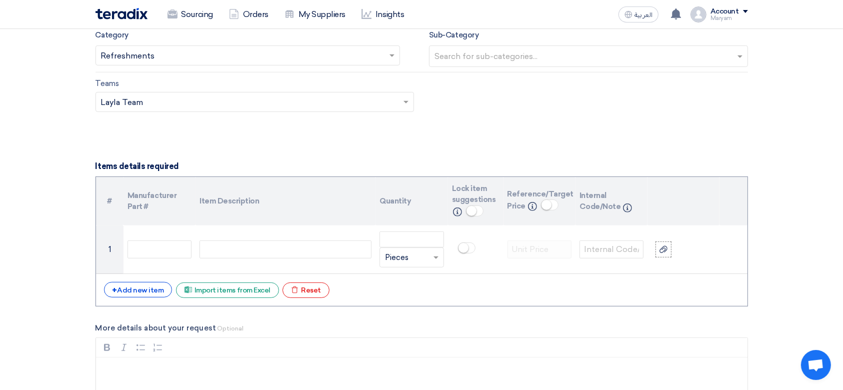
scroll to position [666, 0]
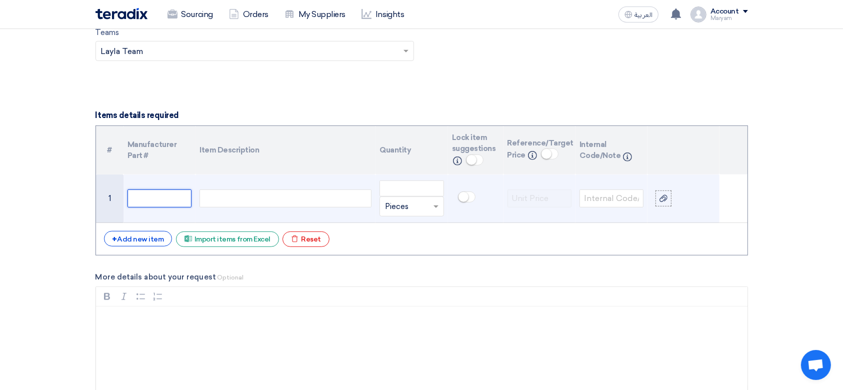
click at [163, 192] on input "text" at bounding box center [159, 198] width 64 height 18
paste input "NOVA Water 330 ml"
type input "NOVA Water 330 ml"
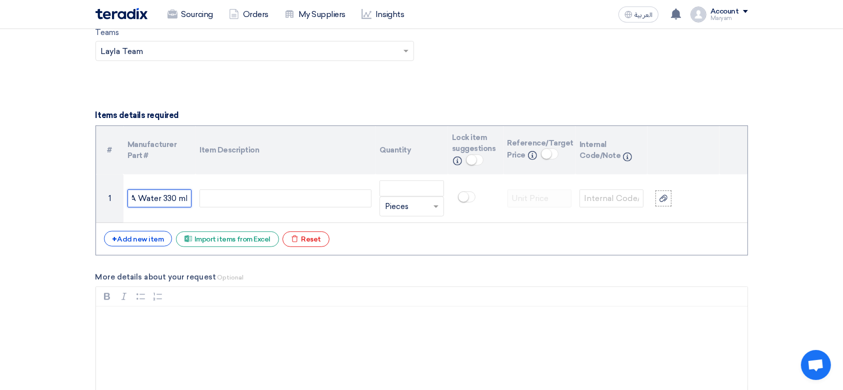
scroll to position [0, 0]
drag, startPoint x: 188, startPoint y: 198, endPoint x: 4, endPoint y: 182, distance: 184.6
click at [4, 182] on section "Basic Information RFx Title Refreshments RFx Type Normal RFQ Sealed RFQ RFP Dea…" at bounding box center [421, 321] width 843 height 1714
paste input "10000018"
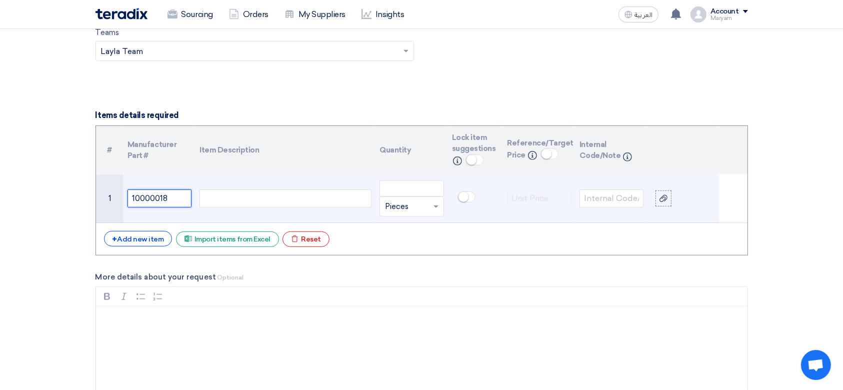
type input "10000018"
click at [210, 197] on div at bounding box center [285, 198] width 172 height 18
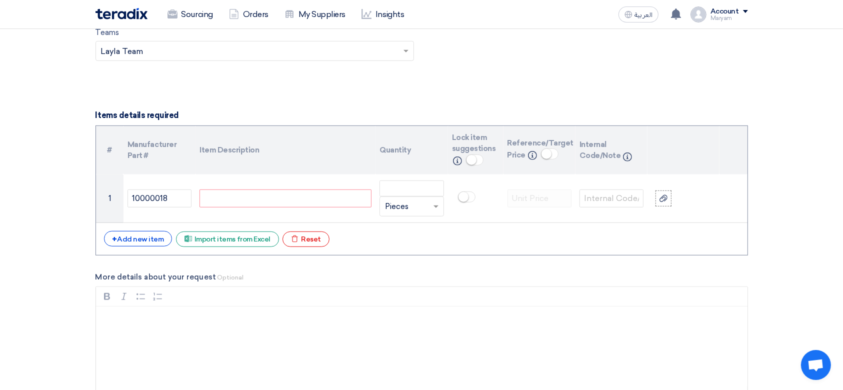
paste div
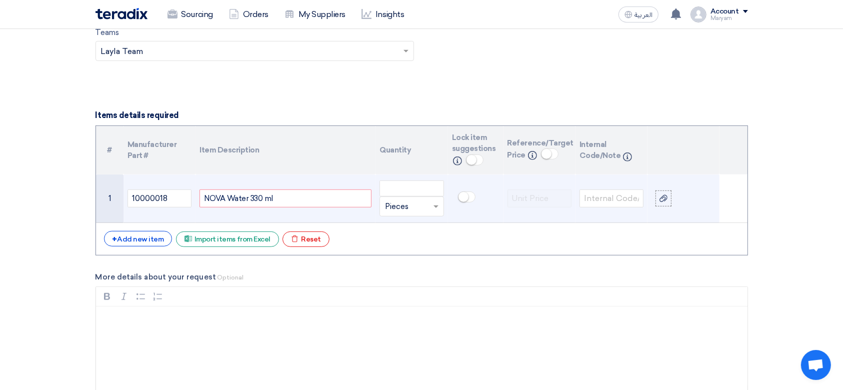
click at [403, 197] on div "Unit × Pieces" at bounding box center [411, 206] width 64 height 20
click at [403, 191] on input "number" at bounding box center [411, 188] width 64 height 16
click at [424, 206] on input "text" at bounding box center [405, 206] width 41 height 16
type input "c"
type input "bo"
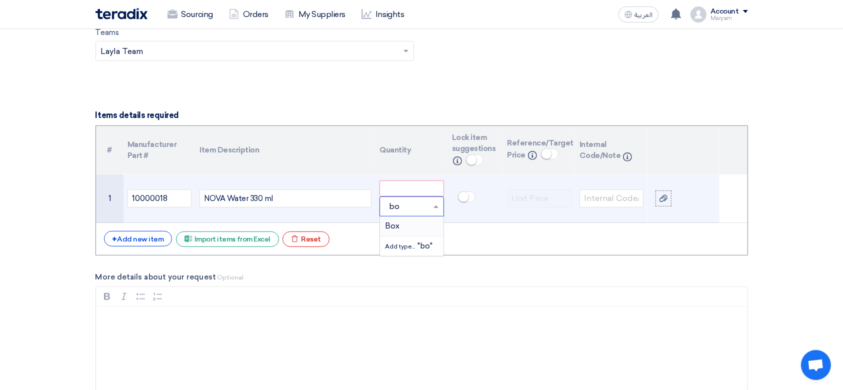
click at [413, 230] on div "Box" at bounding box center [411, 226] width 63 height 20
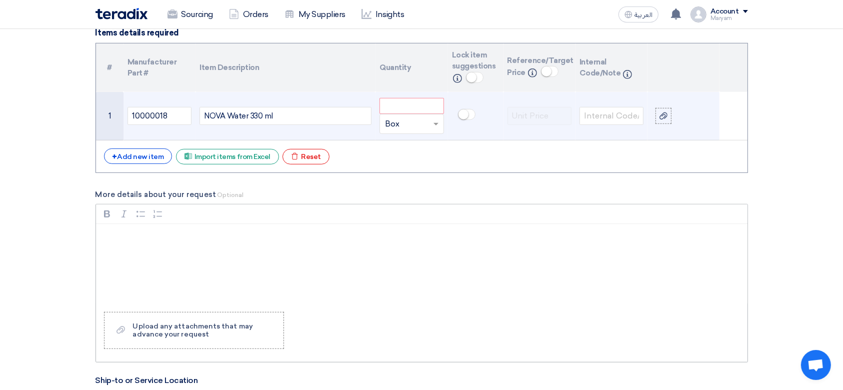
scroll to position [800, 0]
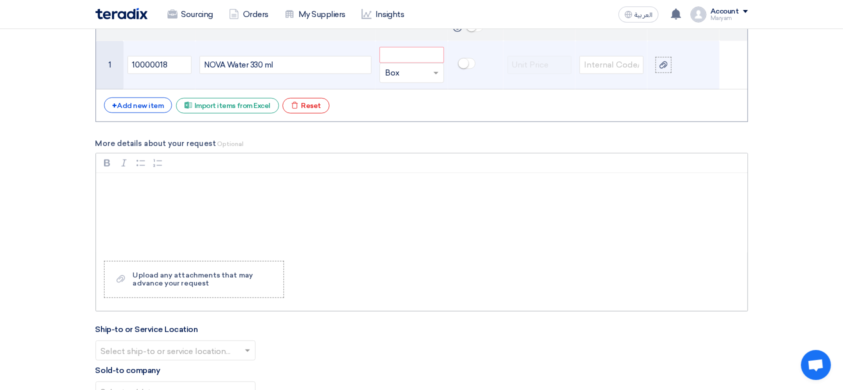
click at [183, 196] on div "Rich Text Editor, main" at bounding box center [421, 213] width 651 height 80
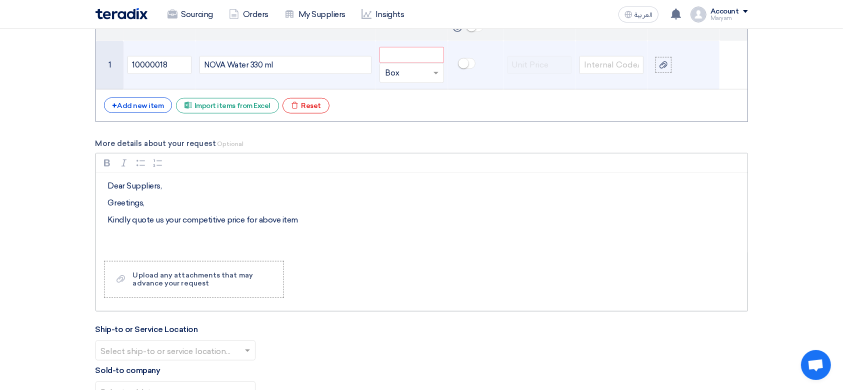
click at [301, 218] on p "Kindly quote us your competitive price for above item" at bounding box center [425, 220] width 634 height 12
click at [388, 56] on input "number" at bounding box center [411, 55] width 64 height 16
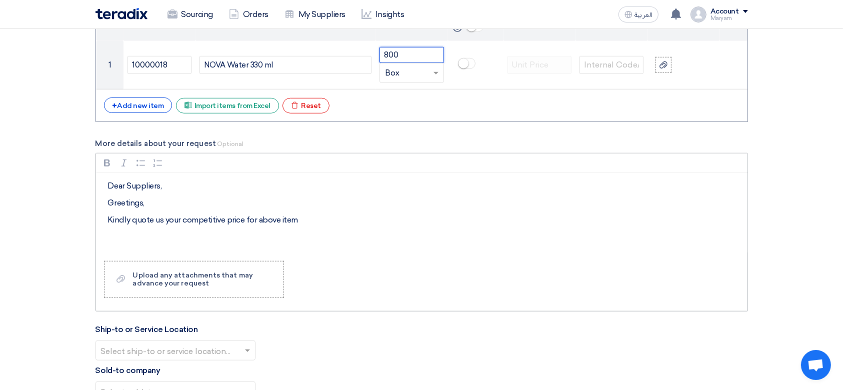
type input "800"
click at [377, 239] on div "Dear Suppliers, Greetings, Kindly quote us your competitive price for above item" at bounding box center [421, 213] width 651 height 80
click at [361, 225] on p "Kindly quote us your competitive price for above item ." at bounding box center [425, 220] width 634 height 12
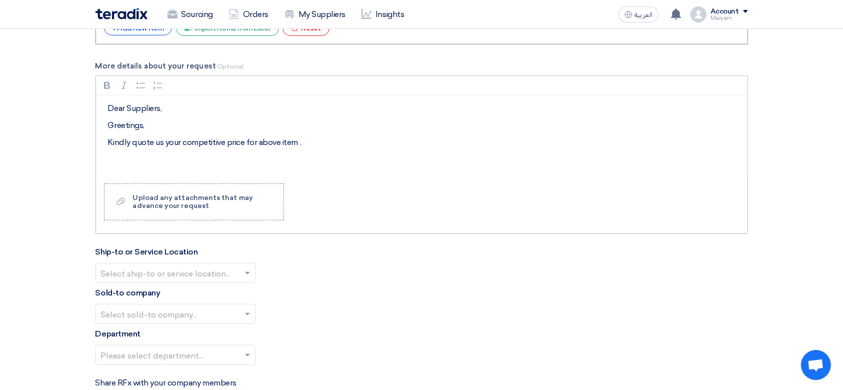
scroll to position [933, 0]
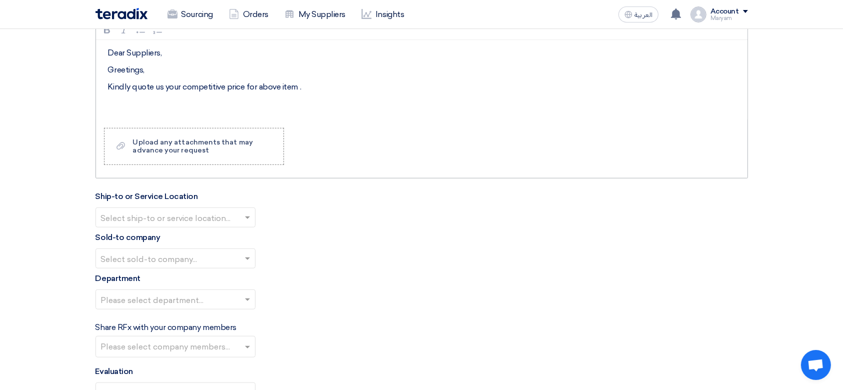
click at [129, 119] on div "Rich Text Editor Bold (CTRL+B) Bold Italic (CTRL+I) Italic Bulleted List Bullet…" at bounding box center [421, 99] width 652 height 158
click at [139, 102] on p "Rich Text Editor, main" at bounding box center [425, 104] width 634 height 12
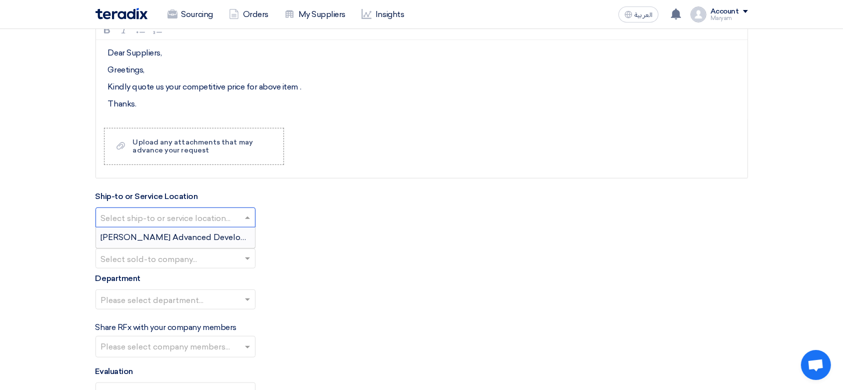
click at [139, 213] on input "text" at bounding box center [170, 218] width 139 height 16
click at [142, 230] on div "[PERSON_NAME] Advanced Development Company" at bounding box center [175, 237] width 159 height 20
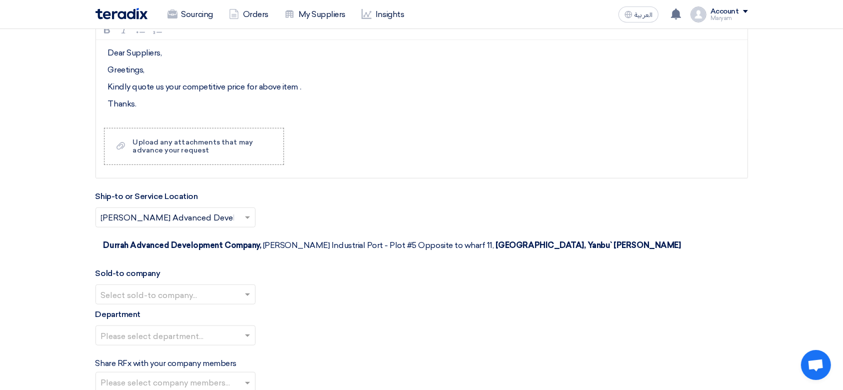
click at [131, 287] on input "text" at bounding box center [170, 295] width 139 height 16
click at [132, 309] on span "[PERSON_NAME] Advanced Development Company" at bounding box center [203, 313] width 204 height 9
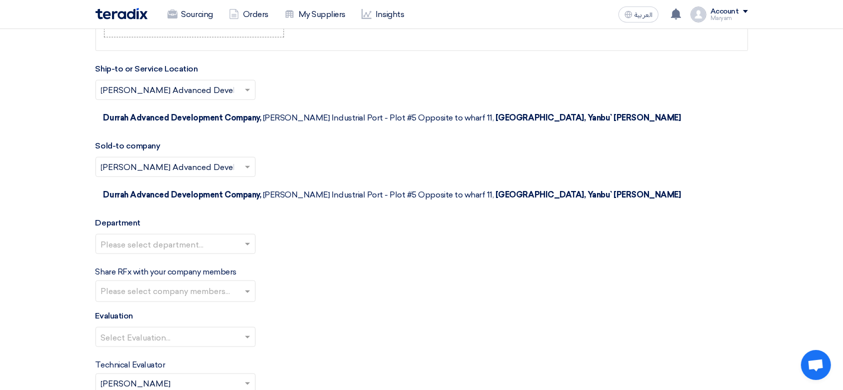
scroll to position [1066, 0]
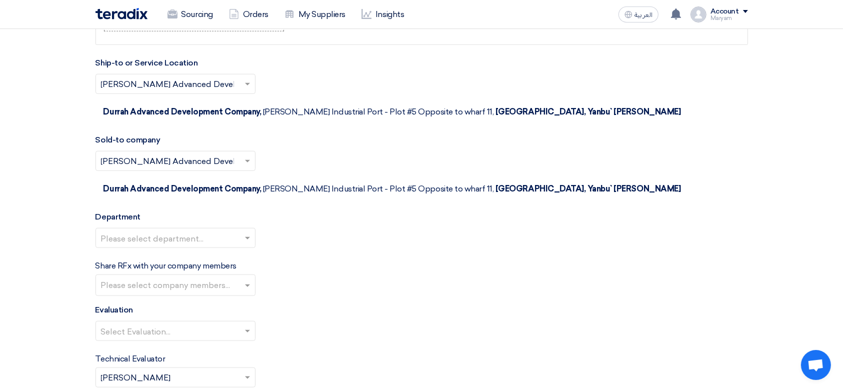
click at [142, 231] on input "text" at bounding box center [170, 239] width 139 height 16
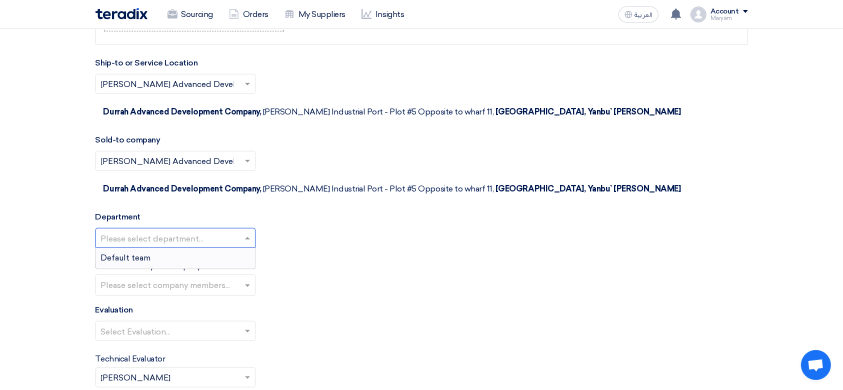
click at [147, 253] on span "Default team" at bounding box center [126, 257] width 50 height 9
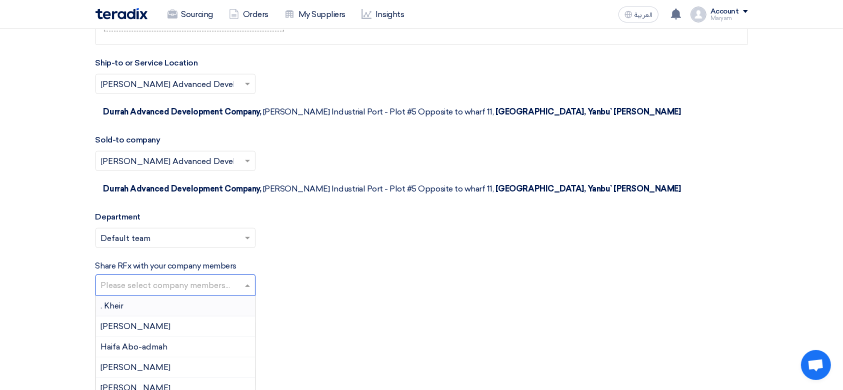
click at [145, 278] on input "text" at bounding box center [176, 286] width 151 height 16
click at [359, 321] on div "Select Evaluation..." at bounding box center [421, 335] width 652 height 28
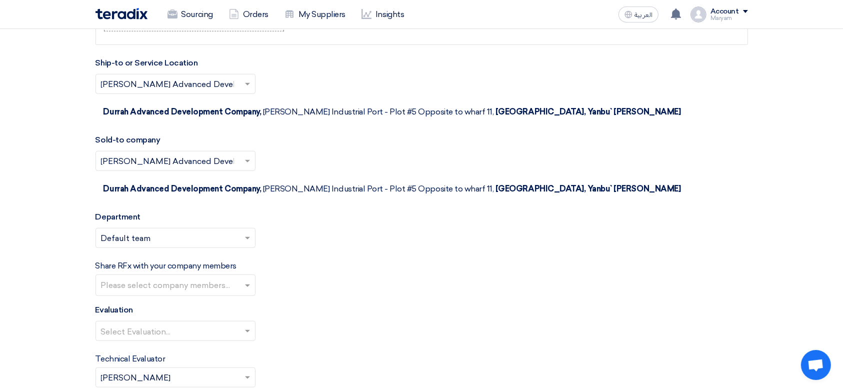
scroll to position [1133, 0]
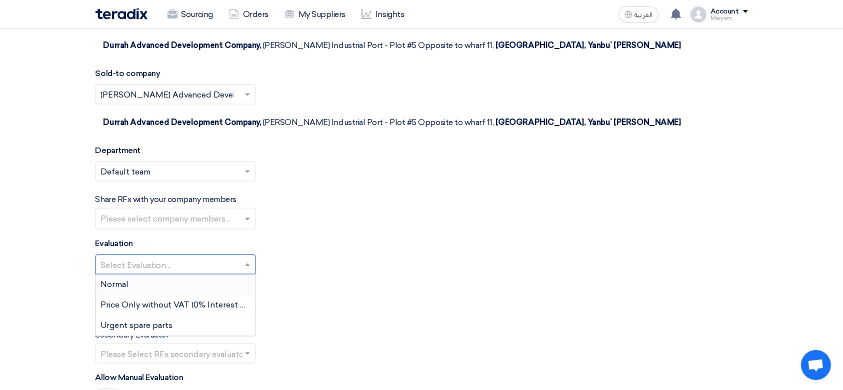
click at [144, 257] on input "text" at bounding box center [170, 265] width 139 height 16
click at [135, 274] on div "Normal" at bounding box center [175, 284] width 159 height 20
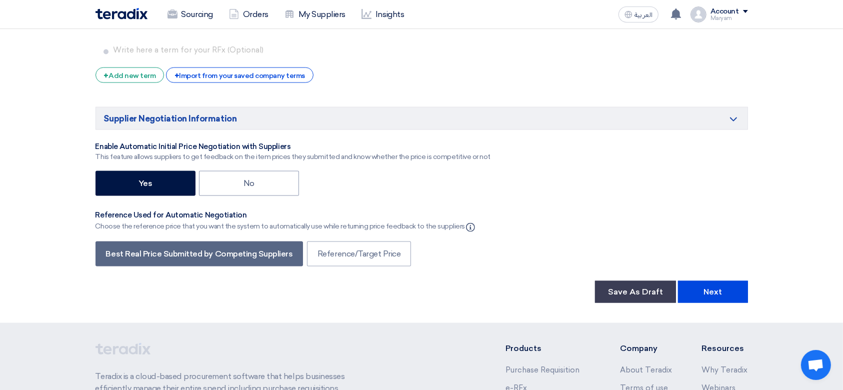
scroll to position [1600, 0]
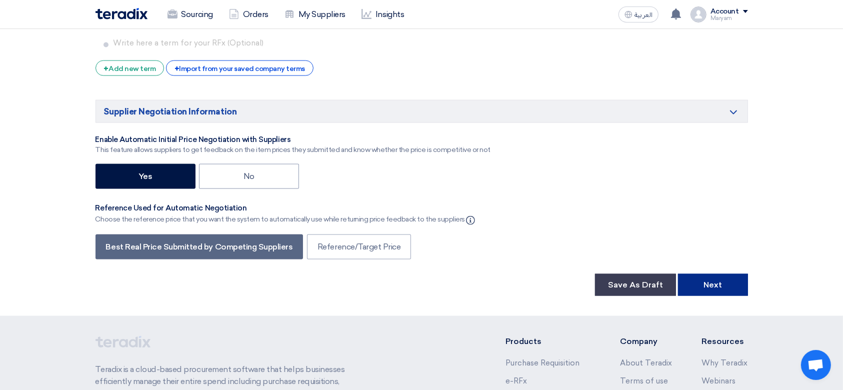
click at [697, 274] on button "Next" at bounding box center [713, 285] width 70 height 22
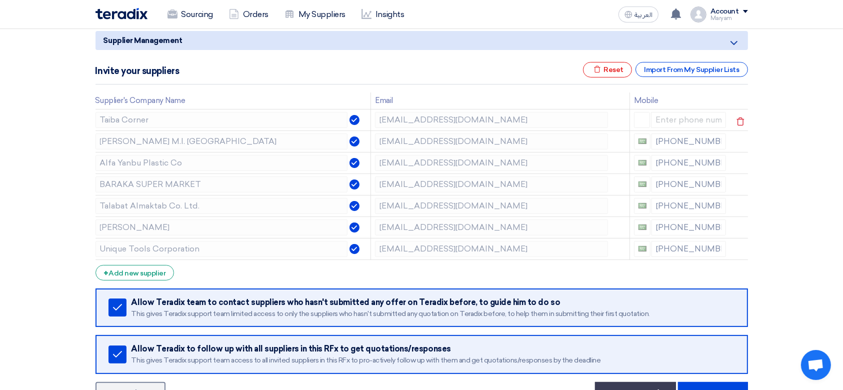
scroll to position [380, 0]
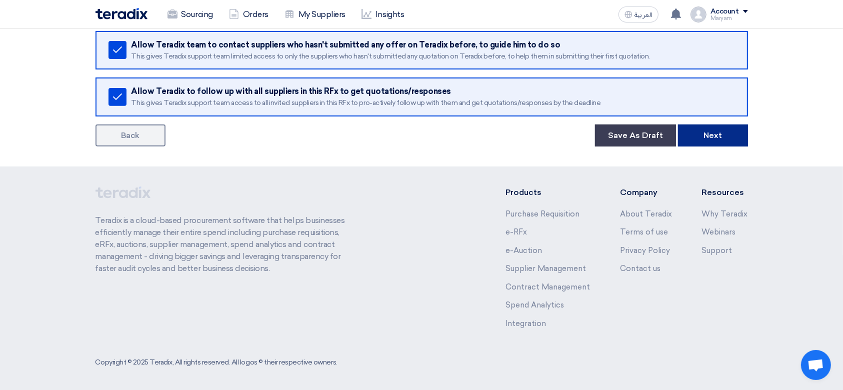
click at [728, 128] on button "Next" at bounding box center [713, 135] width 70 height 22
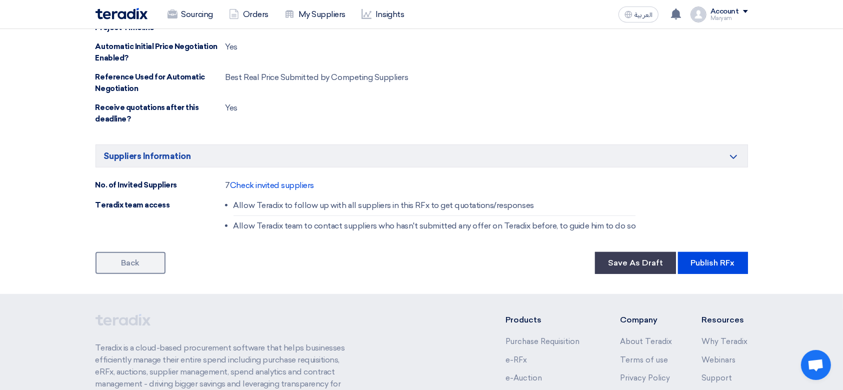
scroll to position [600, 0]
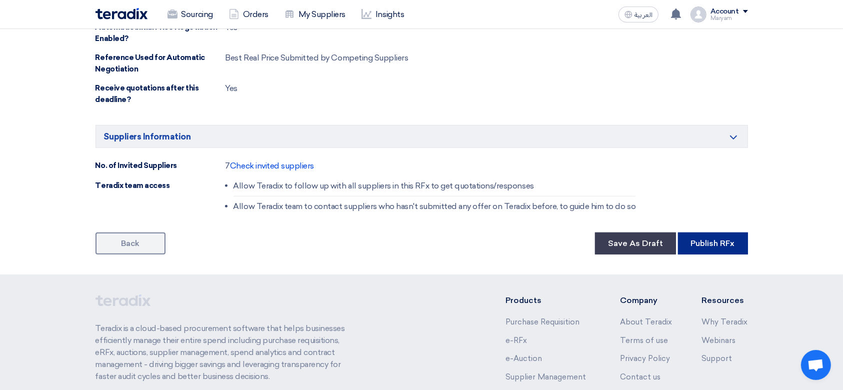
click at [711, 237] on button "Publish RFx" at bounding box center [713, 243] width 70 height 22
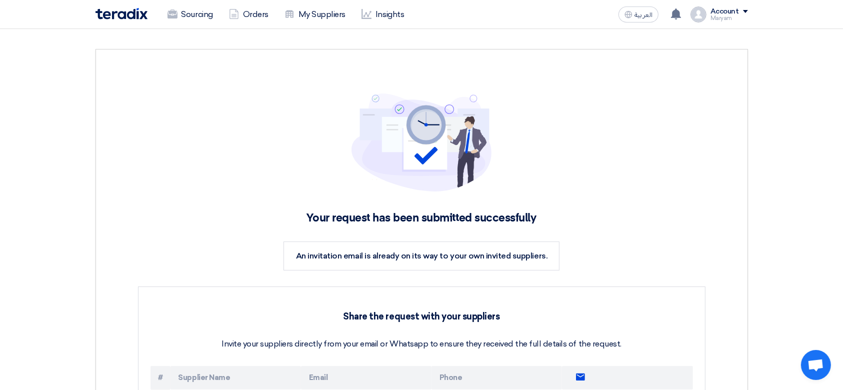
click at [134, 19] on div "Sourcing Orders My Suppliers Insights" at bounding box center [290, 14] width 391 height 22
click at [137, 6] on div "Sourcing Orders My Suppliers Insights" at bounding box center [290, 14] width 391 height 22
click at [136, 12] on img at bounding box center [121, 13] width 52 height 11
